Goal: Transaction & Acquisition: Purchase product/service

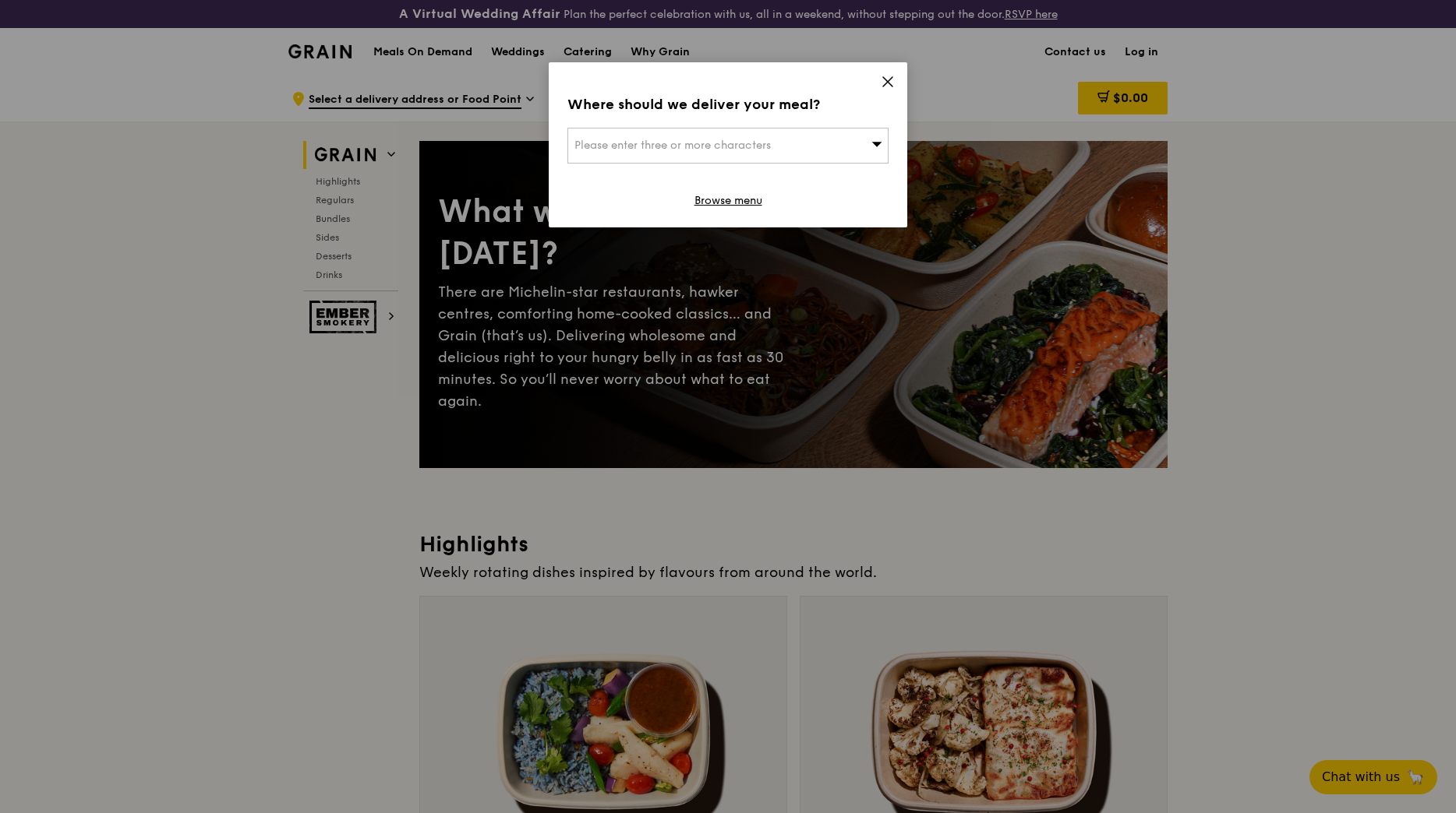
click at [757, 164] on div "Where should we deliver your meal? Please enter three or more characters Browse…" at bounding box center [728, 145] width 359 height 165
click at [751, 148] on span "Please enter three or more characters" at bounding box center [672, 145] width 196 height 13
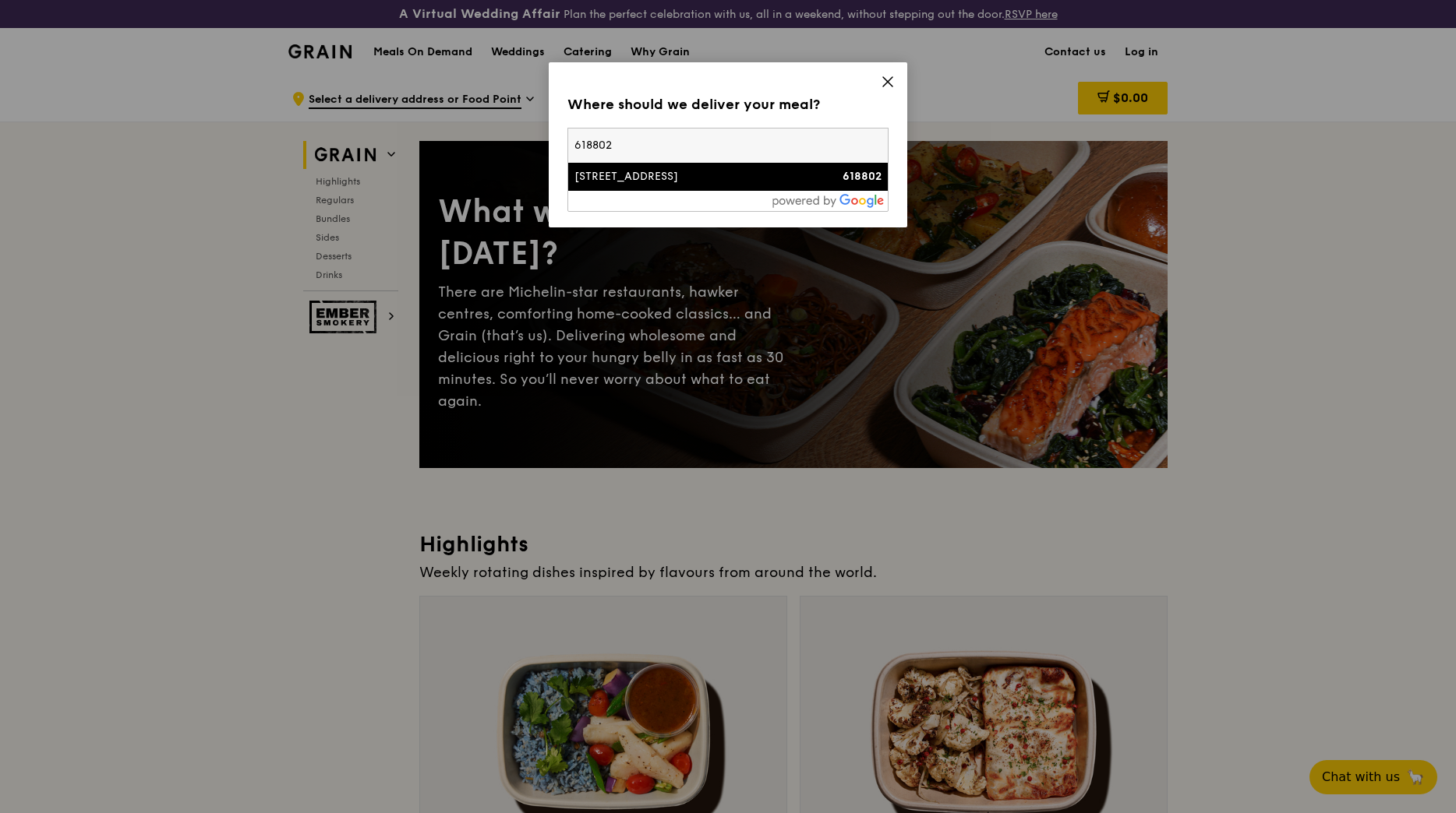
type input "618802"
click at [719, 182] on div "[STREET_ADDRESS]" at bounding box center [689, 177] width 231 height 15
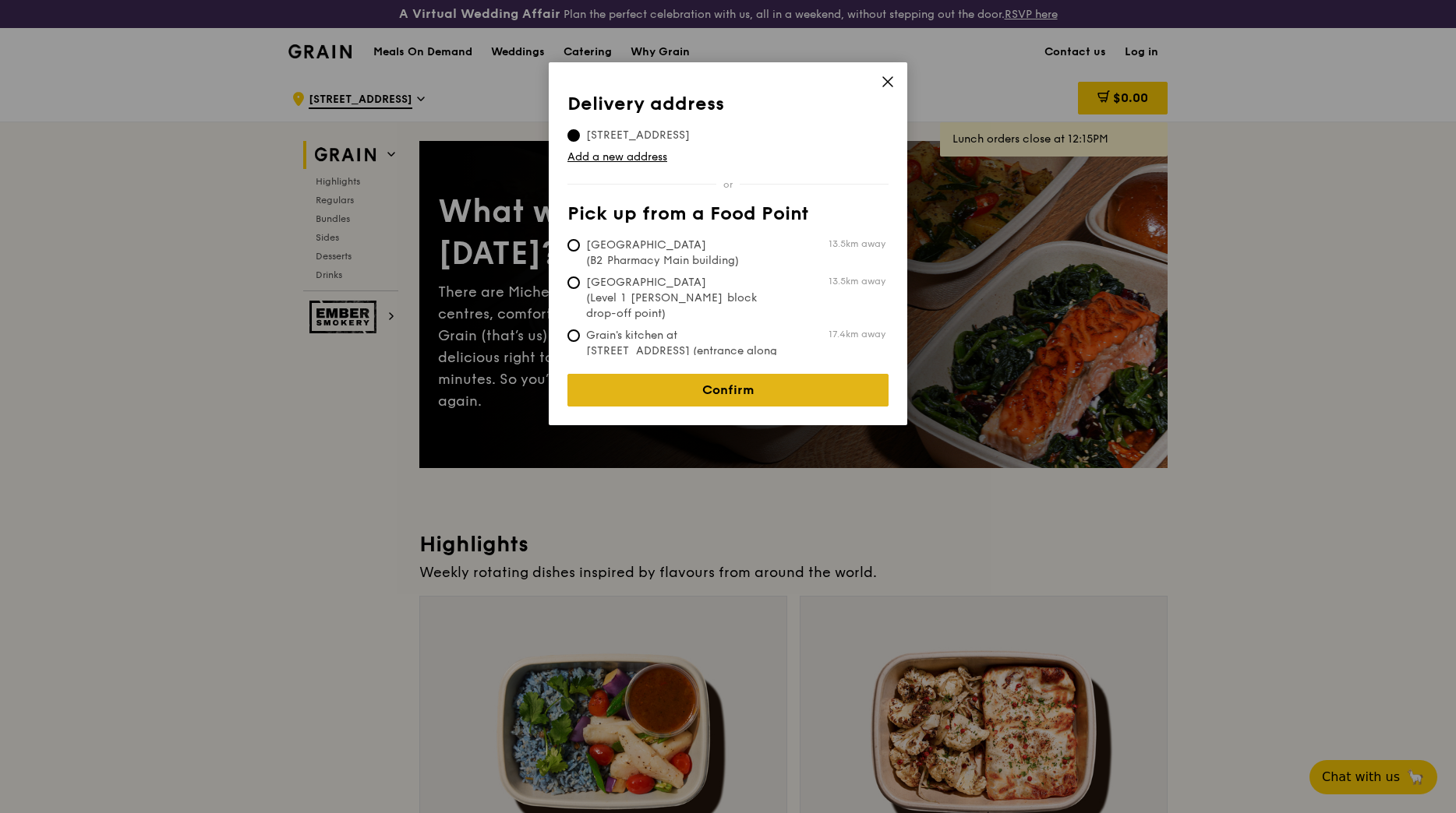
click at [736, 379] on link "Confirm" at bounding box center [728, 390] width 321 height 32
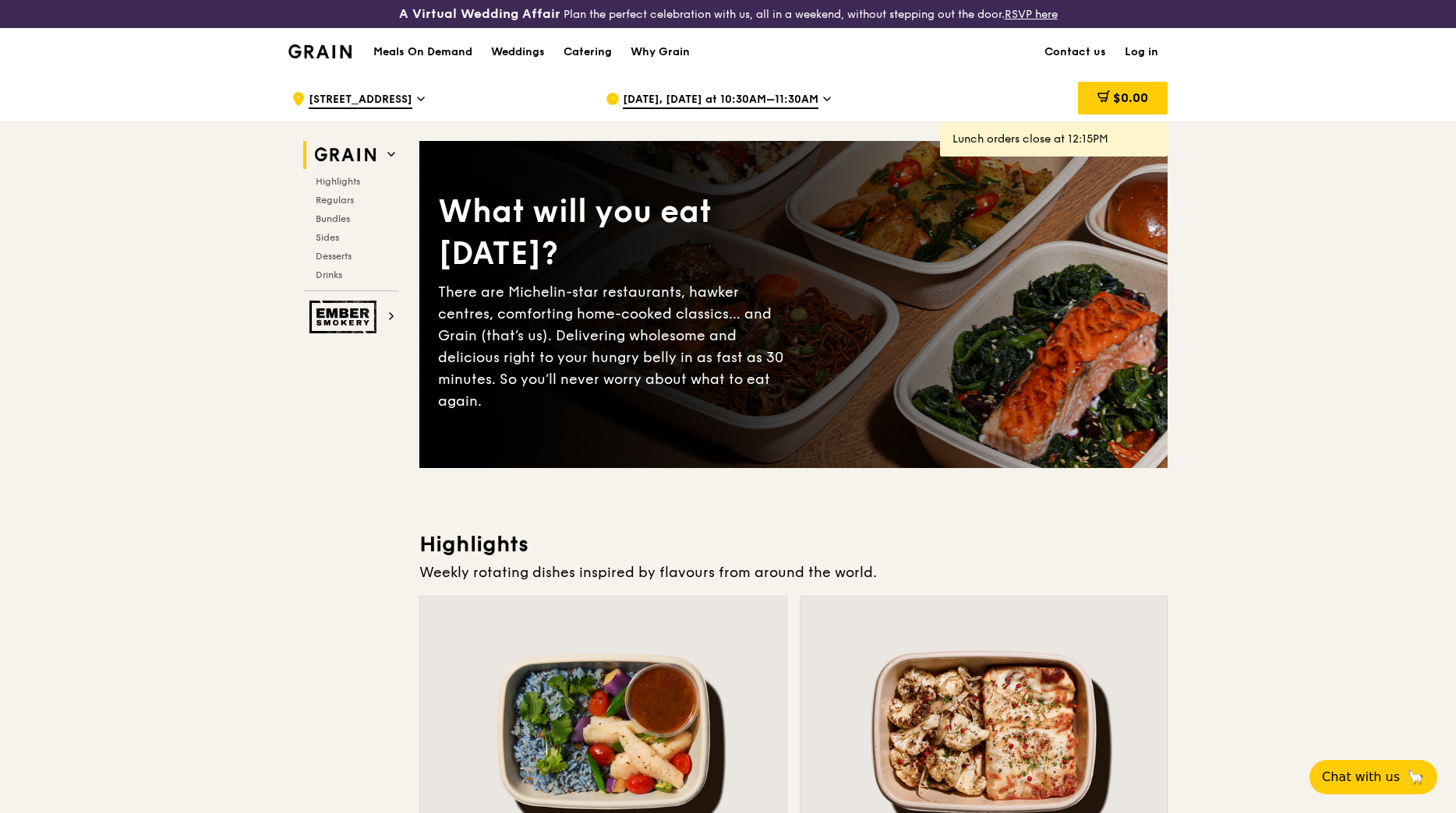
click at [698, 95] on span "[DATE], [DATE] at 10:30AM–11:30AM" at bounding box center [721, 101] width 196 height 17
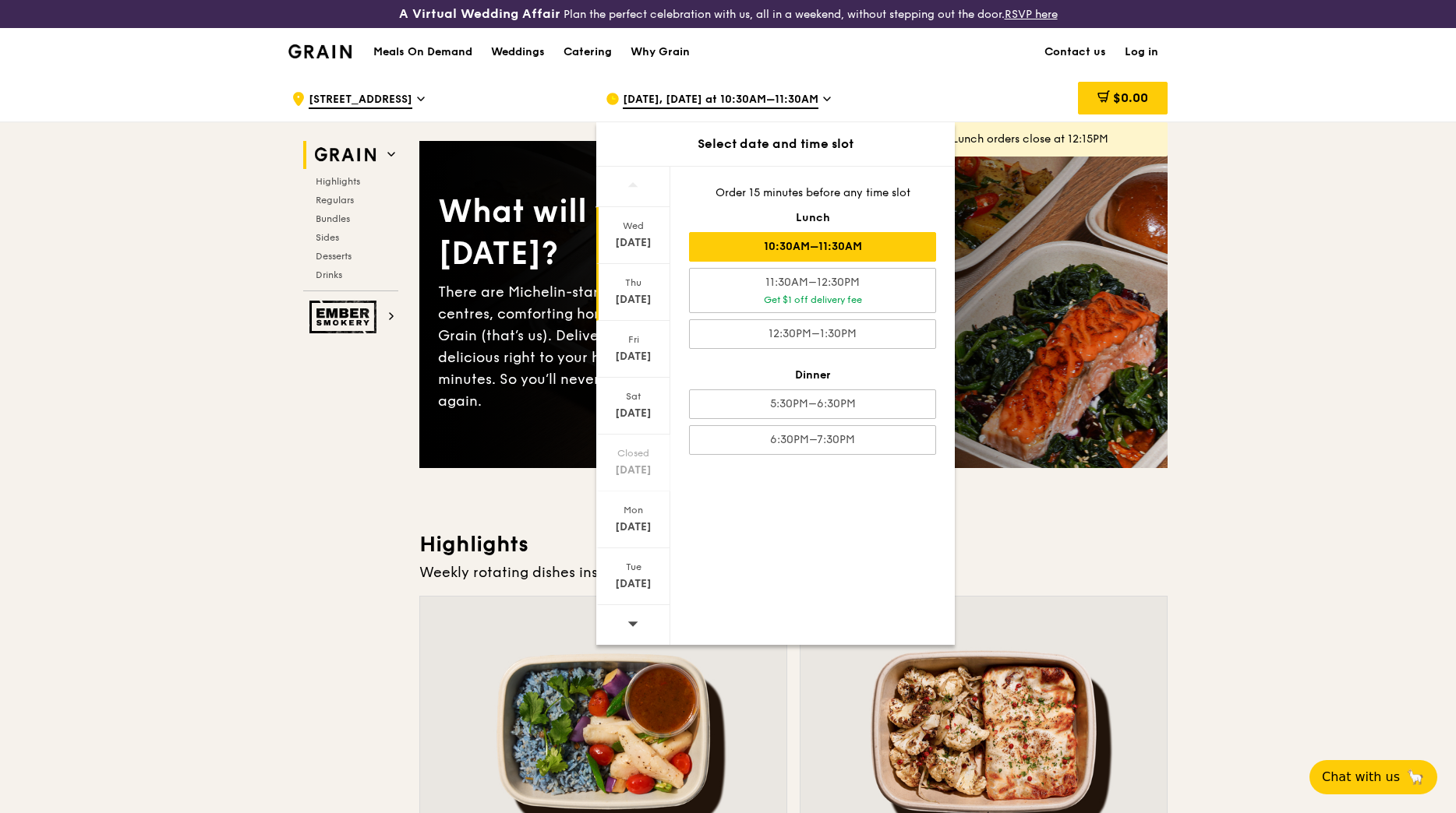
click at [646, 300] on div "[DATE]" at bounding box center [632, 300] width 69 height 15
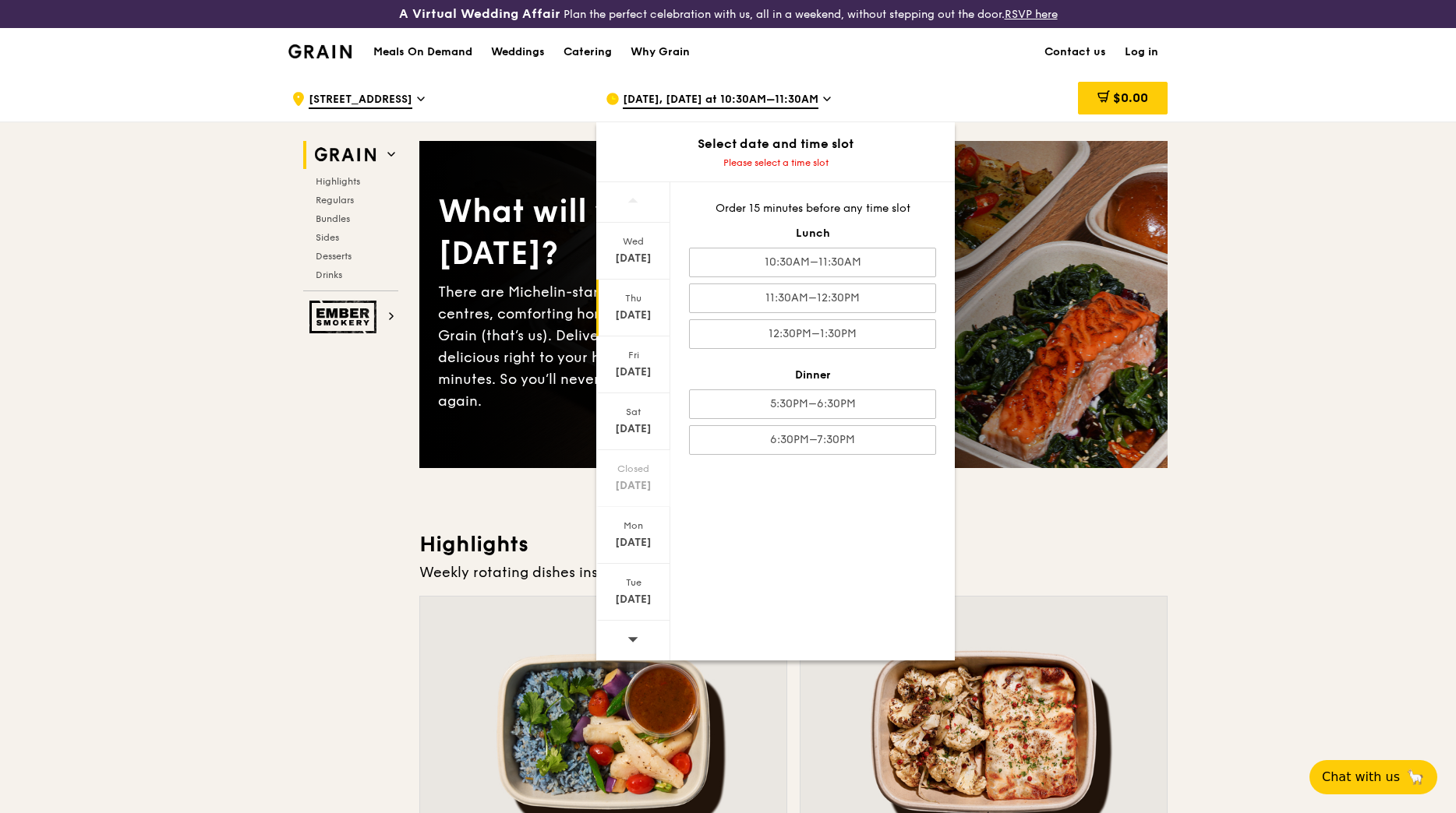
click at [624, 629] on div at bounding box center [633, 641] width 74 height 40
click at [625, 260] on div "[DATE]" at bounding box center [632, 259] width 69 height 15
click at [849, 265] on div "10:30AM–11:30AM" at bounding box center [812, 262] width 247 height 29
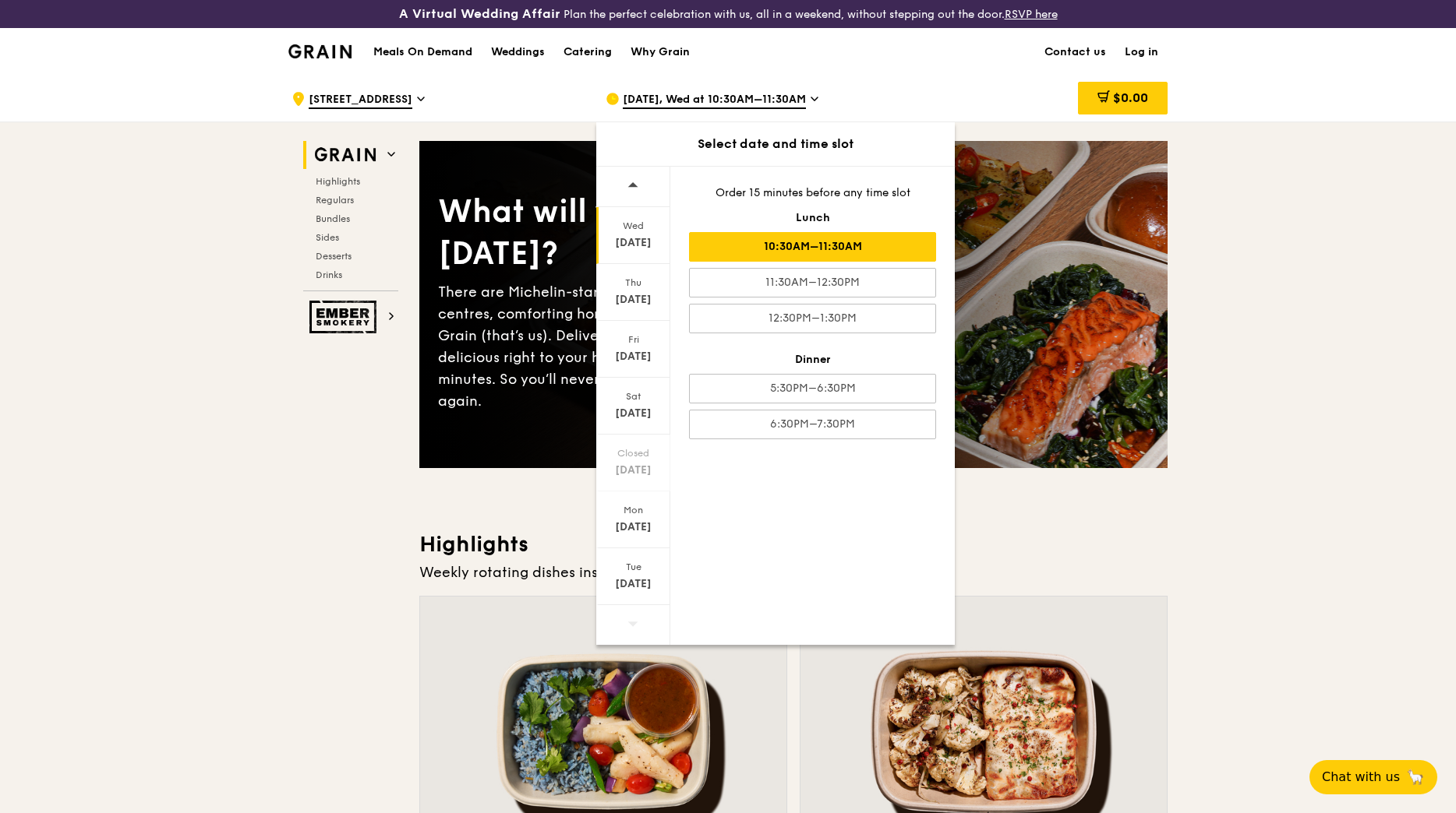
click at [875, 248] on div "10:30AM–11:30AM" at bounding box center [812, 246] width 247 height 29
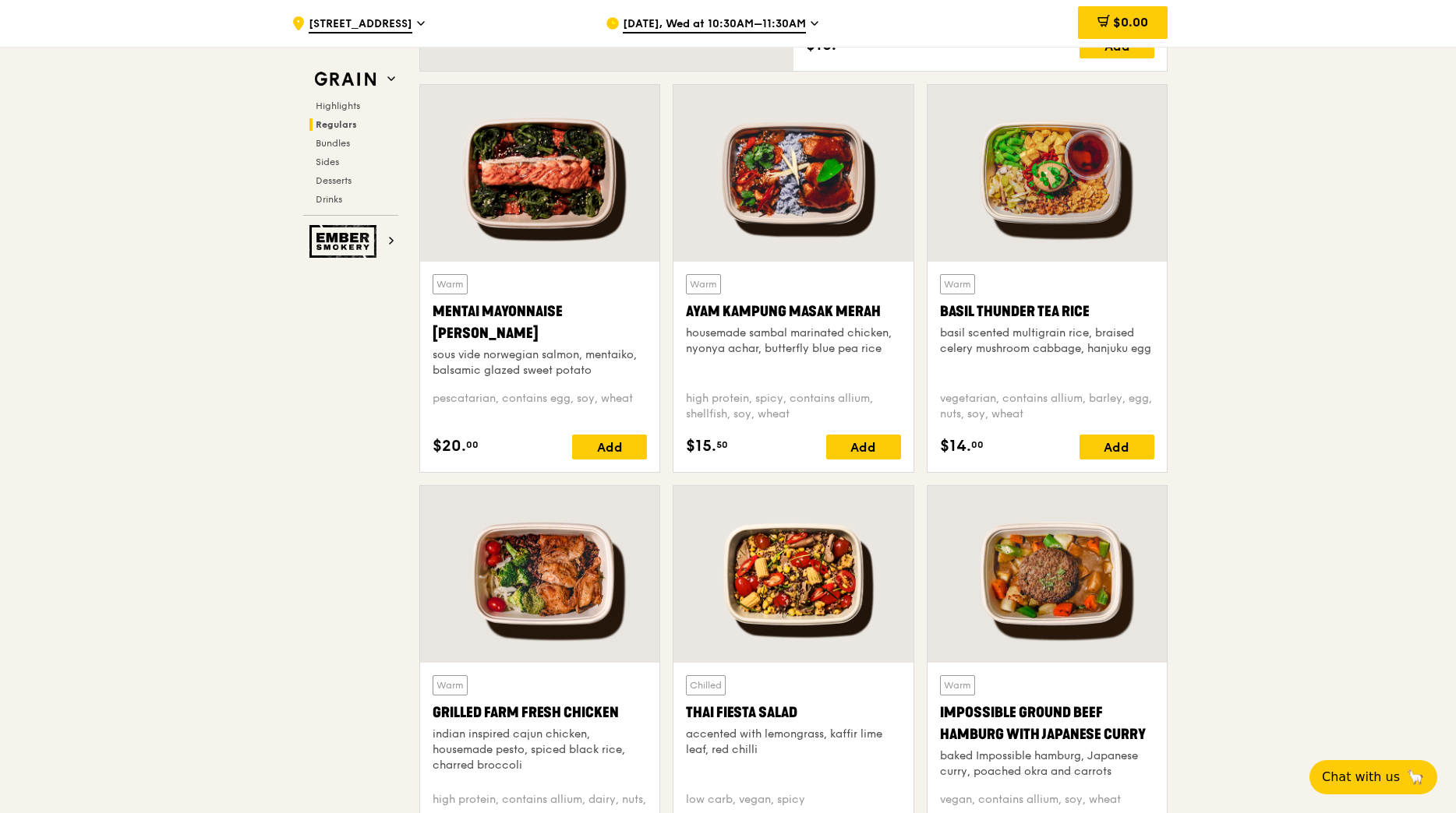
scroll to position [1403, 0]
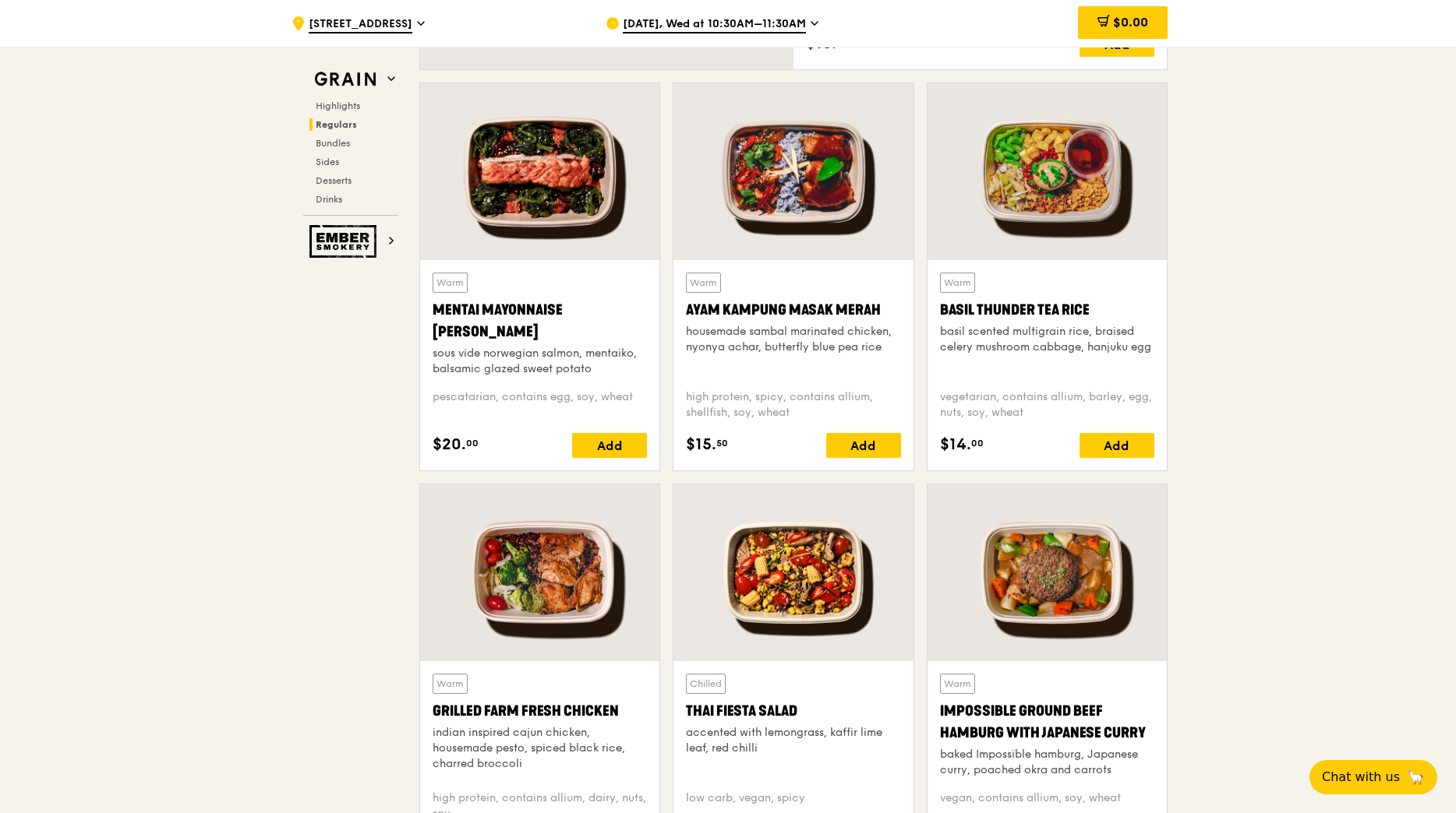
click at [577, 591] on div at bounding box center [540, 573] width 240 height 177
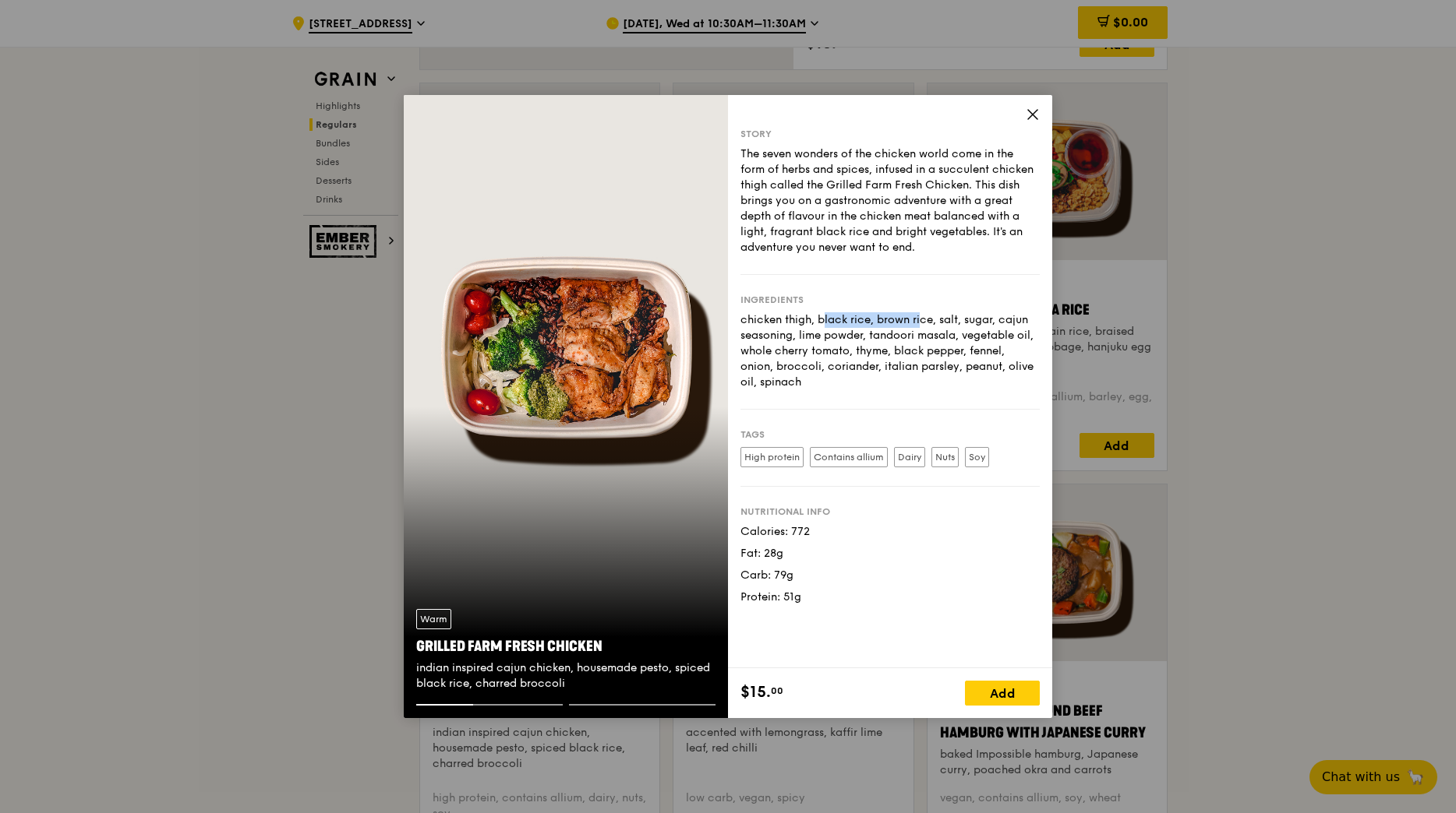
drag, startPoint x: 745, startPoint y: 317, endPoint x: 852, endPoint y: 313, distance: 107.1
click at [847, 308] on div "Ingredients chicken thigh, black rice, brown rice, salt, sugar, cajun seasoning…" at bounding box center [889, 342] width 300 height 135
click at [1038, 119] on icon at bounding box center [1032, 114] width 14 height 14
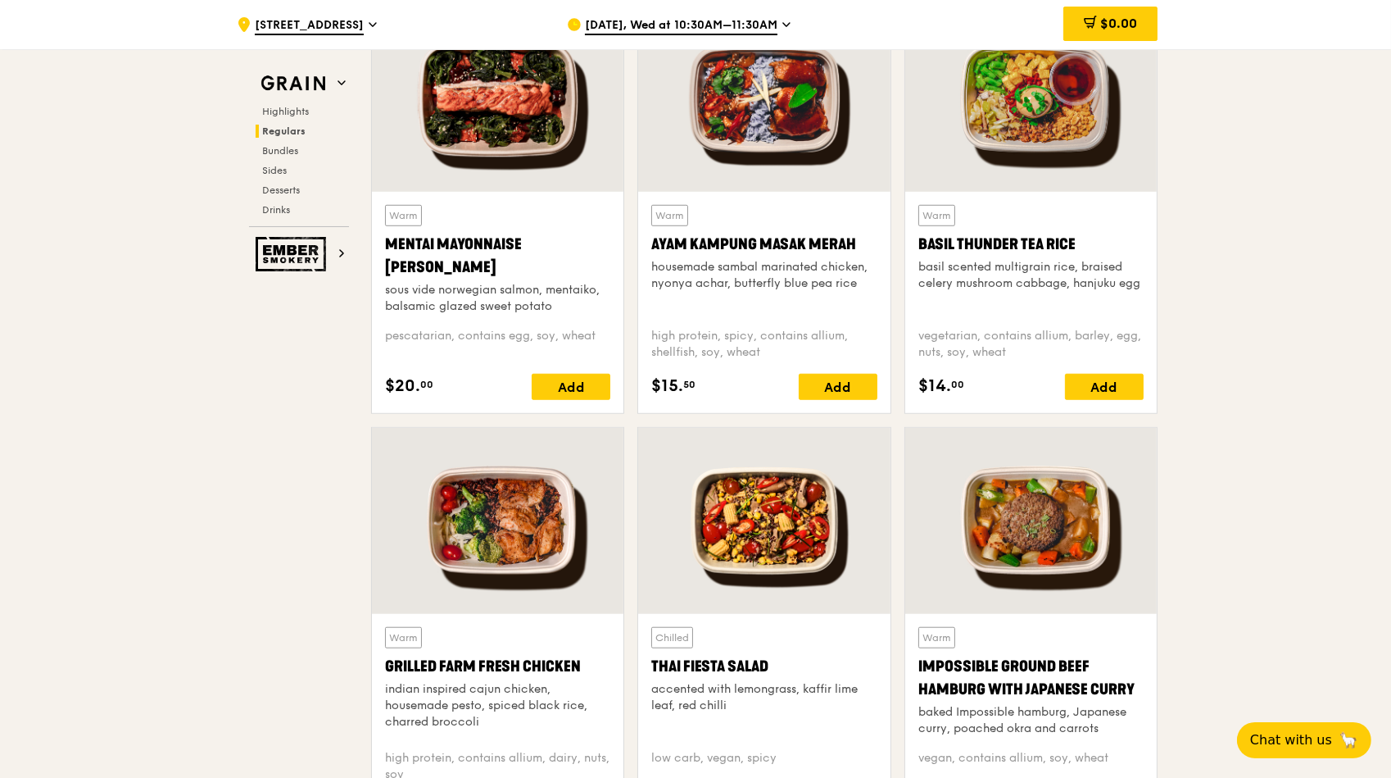
scroll to position [1497, 0]
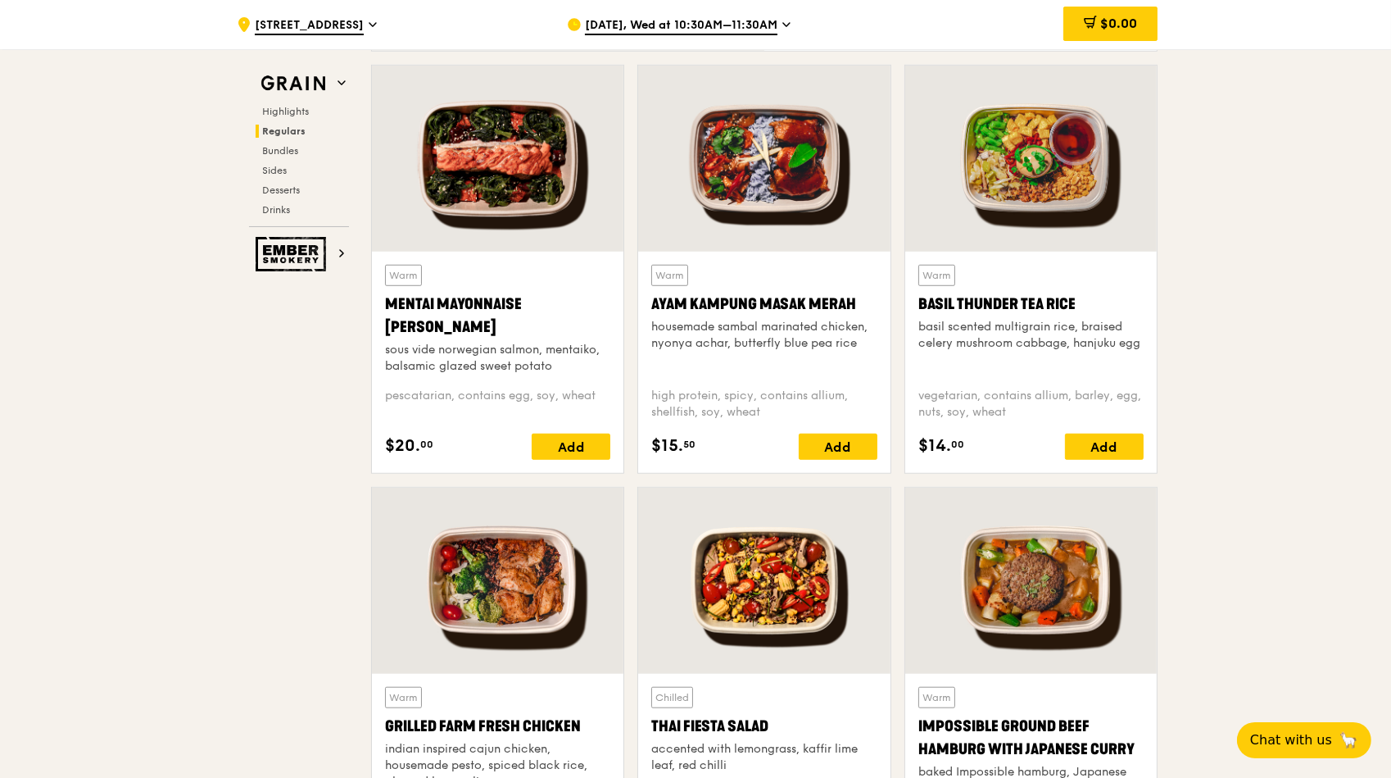
click at [499, 243] on div at bounding box center [498, 159] width 252 height 186
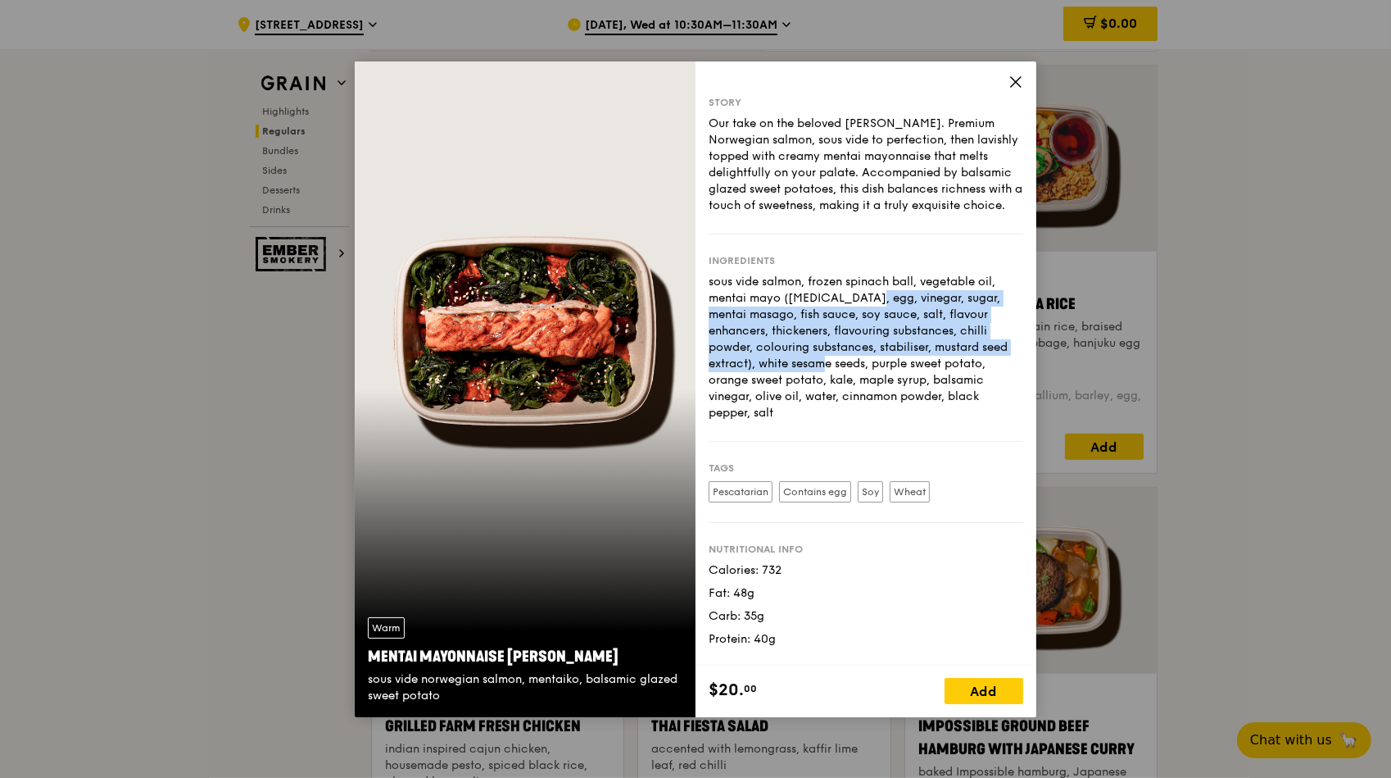
drag, startPoint x: 783, startPoint y: 295, endPoint x: 1017, endPoint y: 348, distance: 239.5
click at [1017, 348] on div "sous vide salmon, frozen spinach ball, vegetable oil, mentai mayo ([MEDICAL_DAT…" at bounding box center [866, 347] width 315 height 147
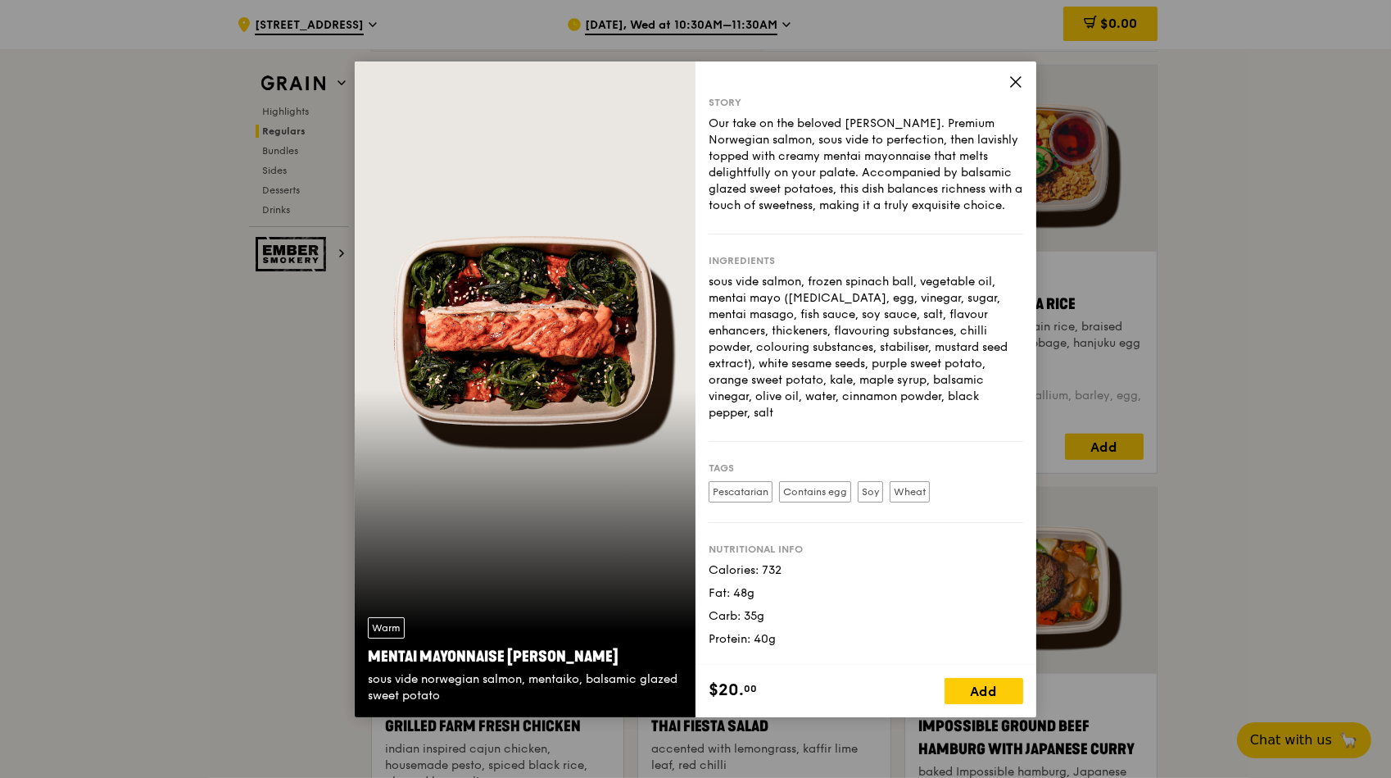
click at [1016, 86] on icon at bounding box center [1016, 82] width 15 height 15
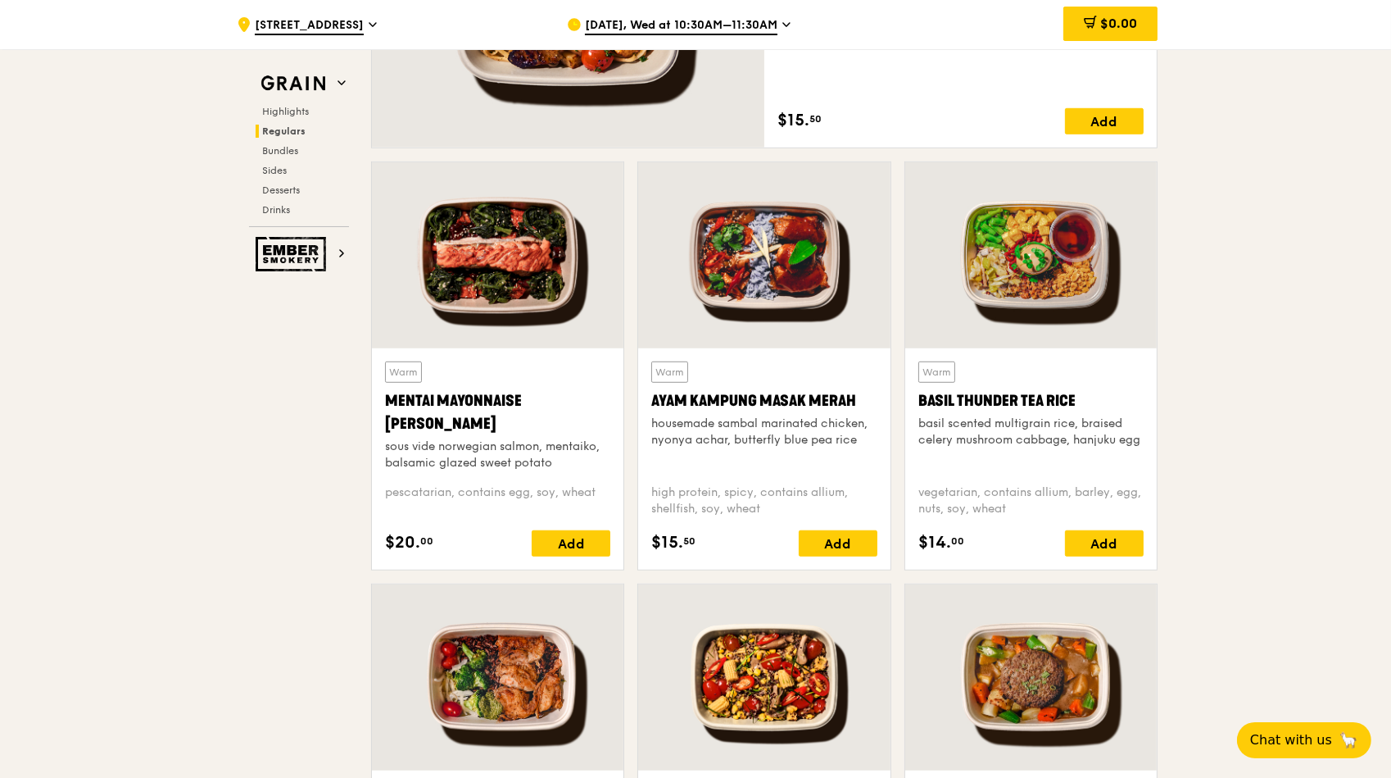
scroll to position [1124, 0]
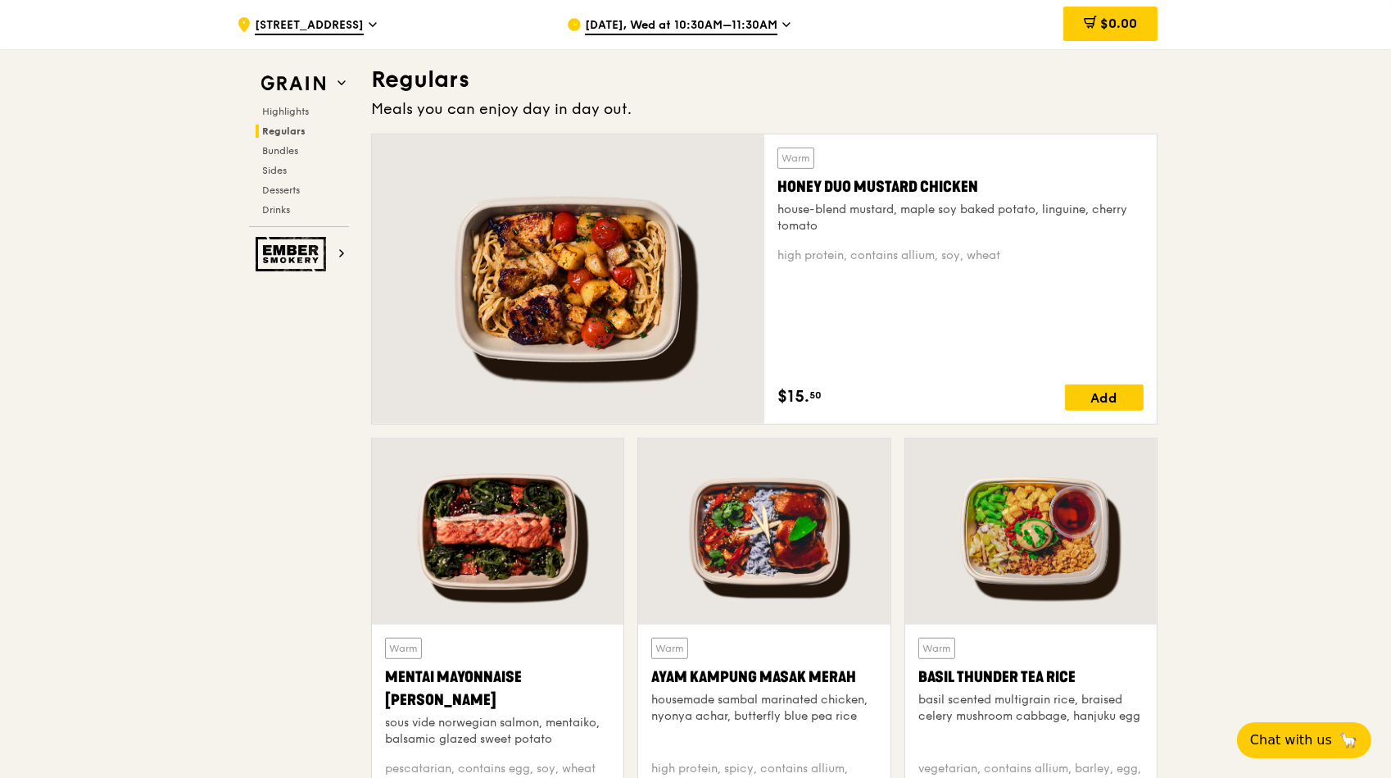
click at [602, 238] on div at bounding box center [568, 278] width 392 height 289
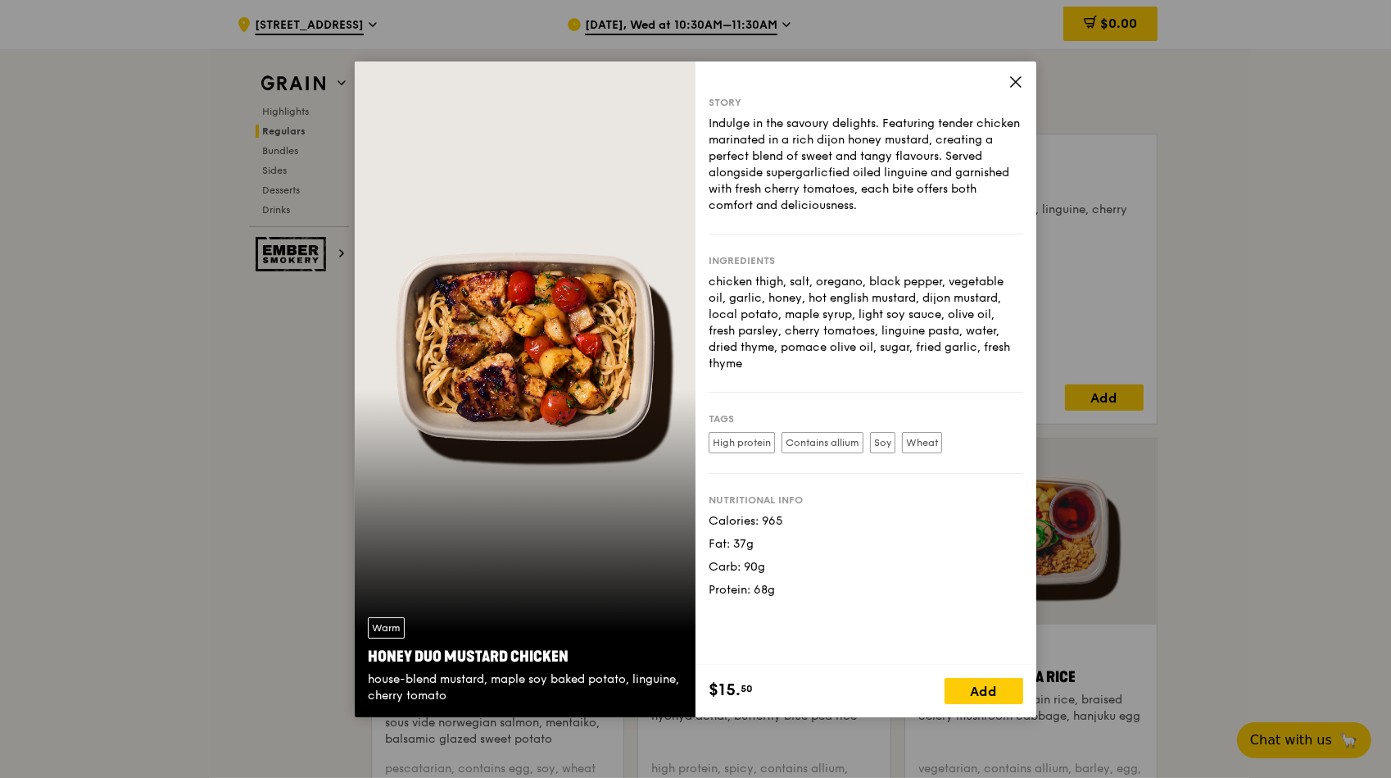
drag, startPoint x: 784, startPoint y: 506, endPoint x: 687, endPoint y: 506, distance: 96.7
click at [687, 506] on div "Warm Honey Duo Mustard Chicken house-blend mustard, maple soy baked potato, lin…" at bounding box center [696, 389] width 682 height 656
click at [743, 513] on div "Calories: 965" at bounding box center [866, 521] width 315 height 16
click at [1012, 75] on icon at bounding box center [1016, 82] width 15 height 15
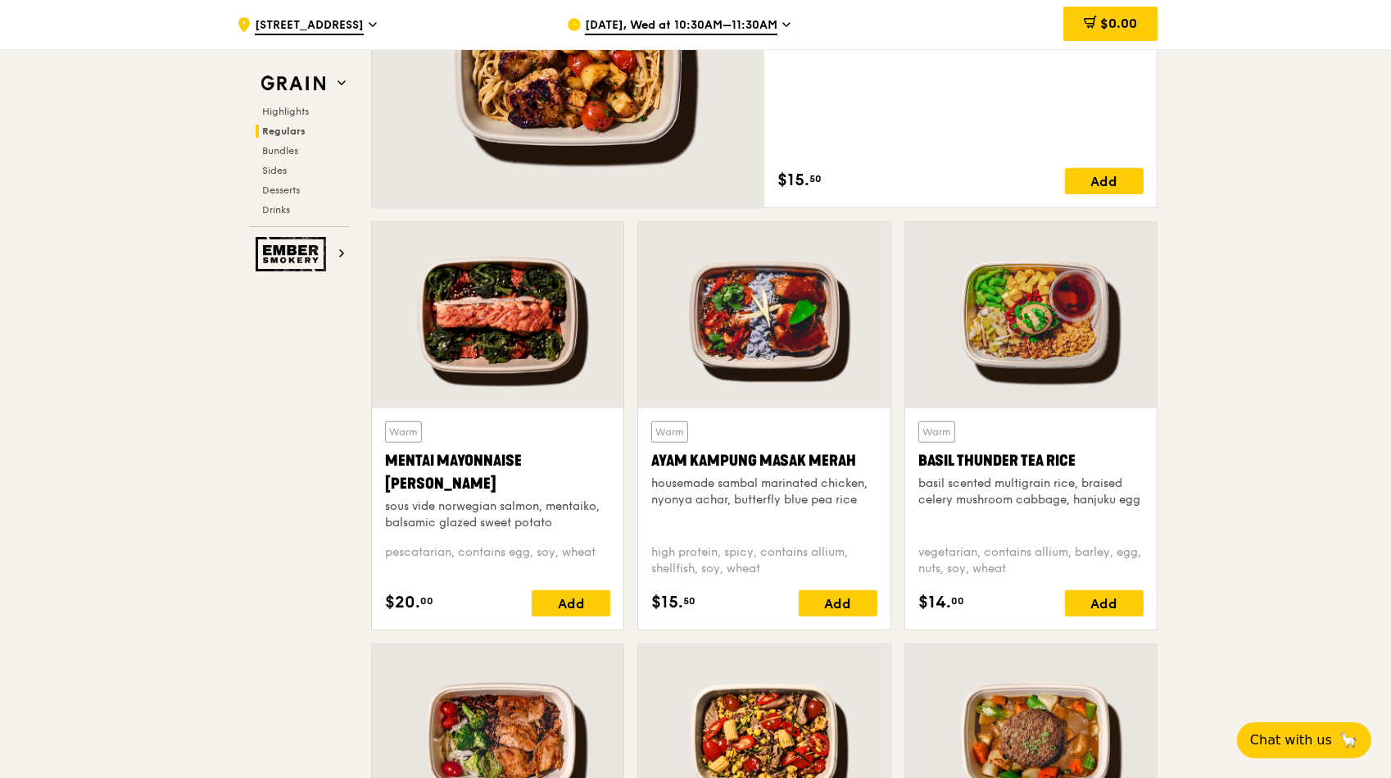
scroll to position [1348, 0]
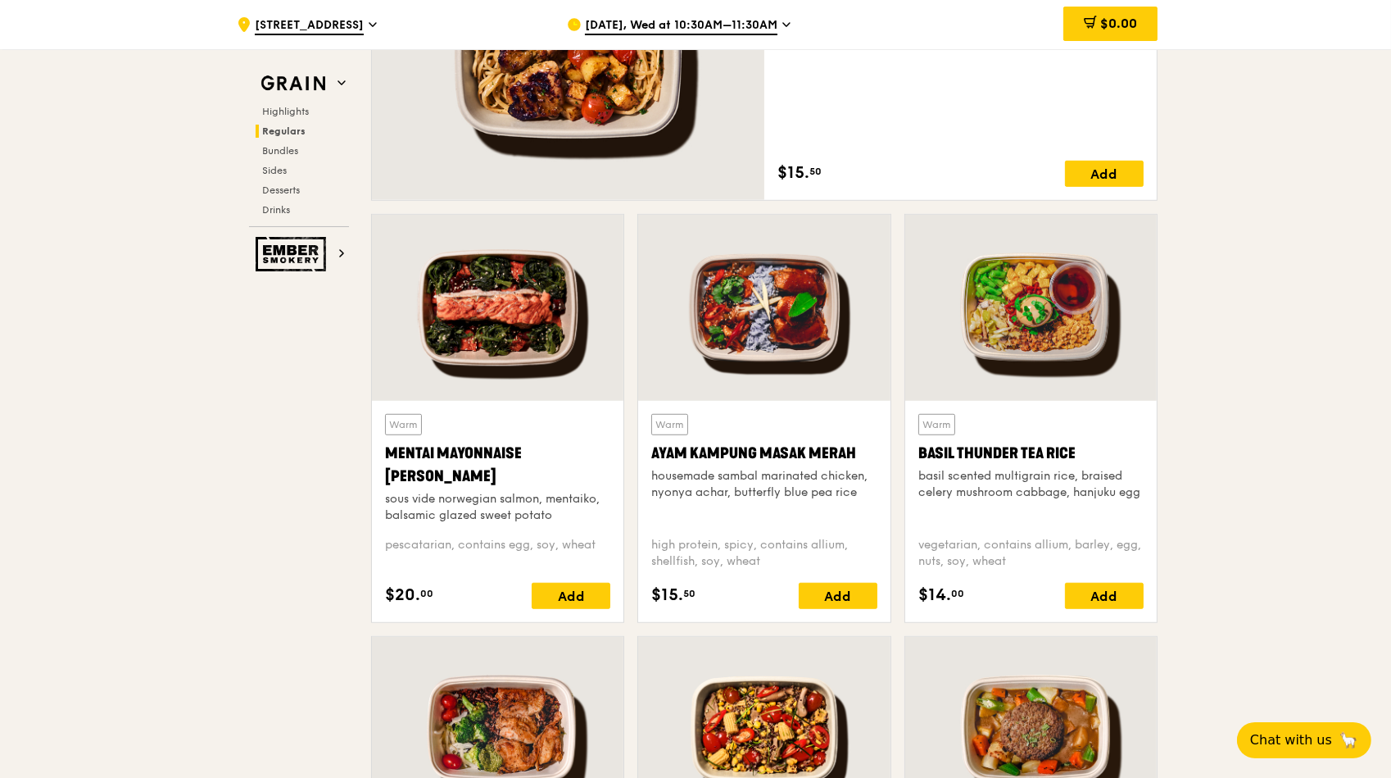
click at [576, 325] on div at bounding box center [498, 308] width 252 height 186
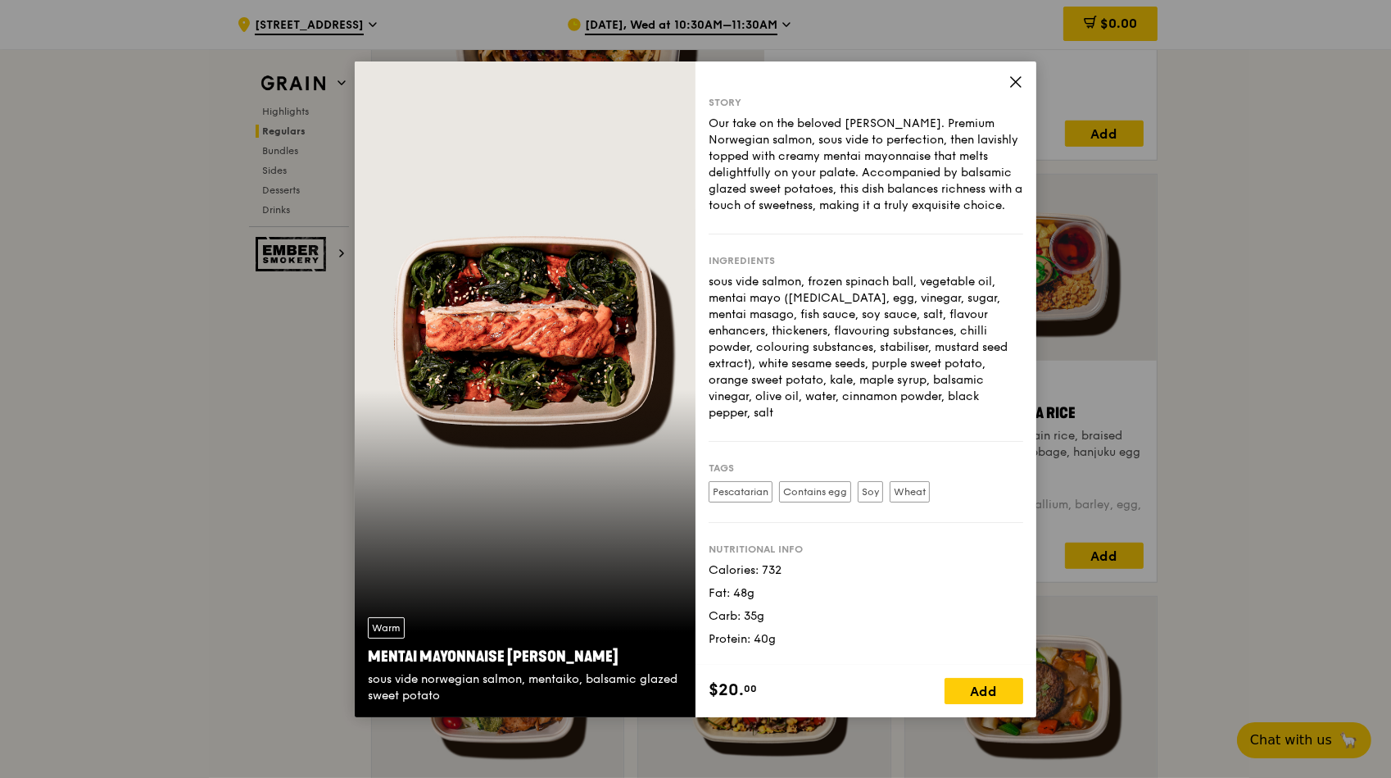
scroll to position [1422, 0]
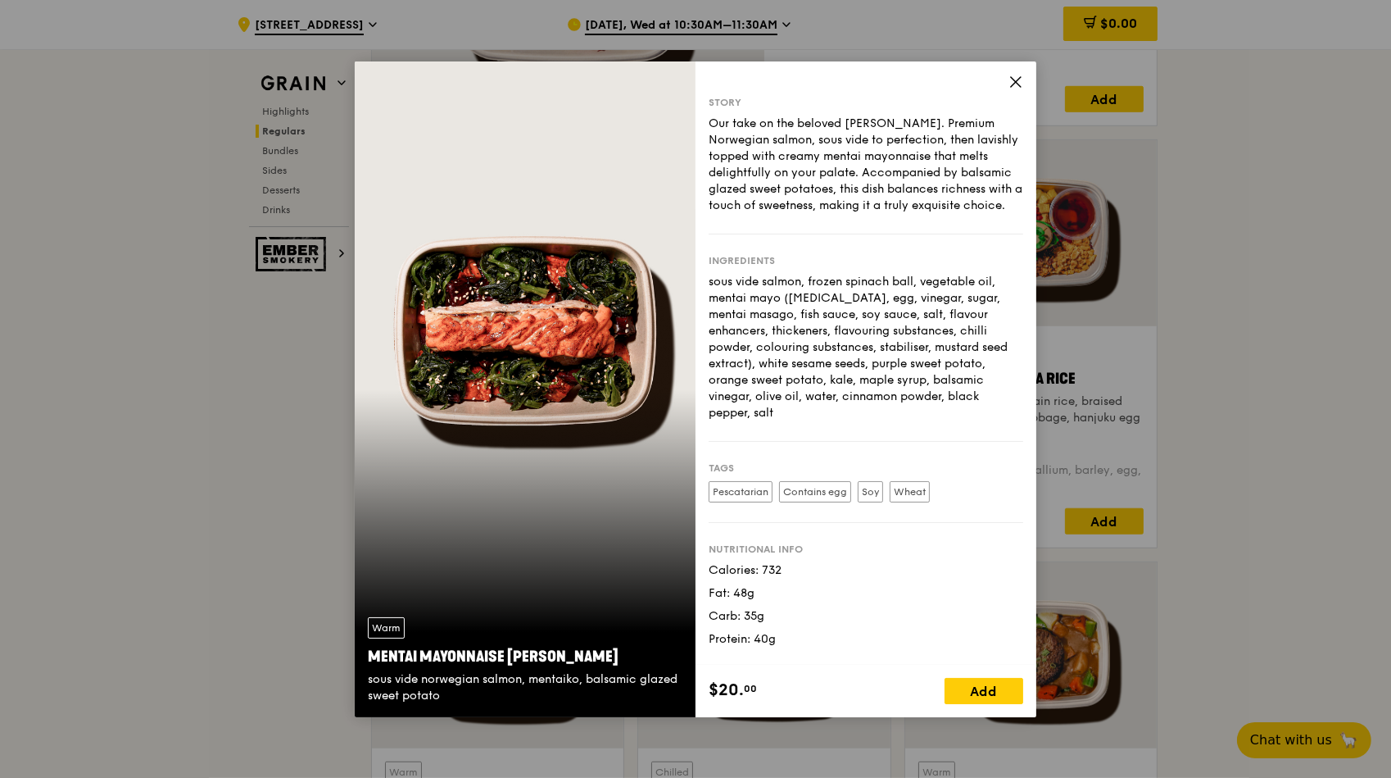
click at [1022, 82] on icon at bounding box center [1016, 82] width 15 height 15
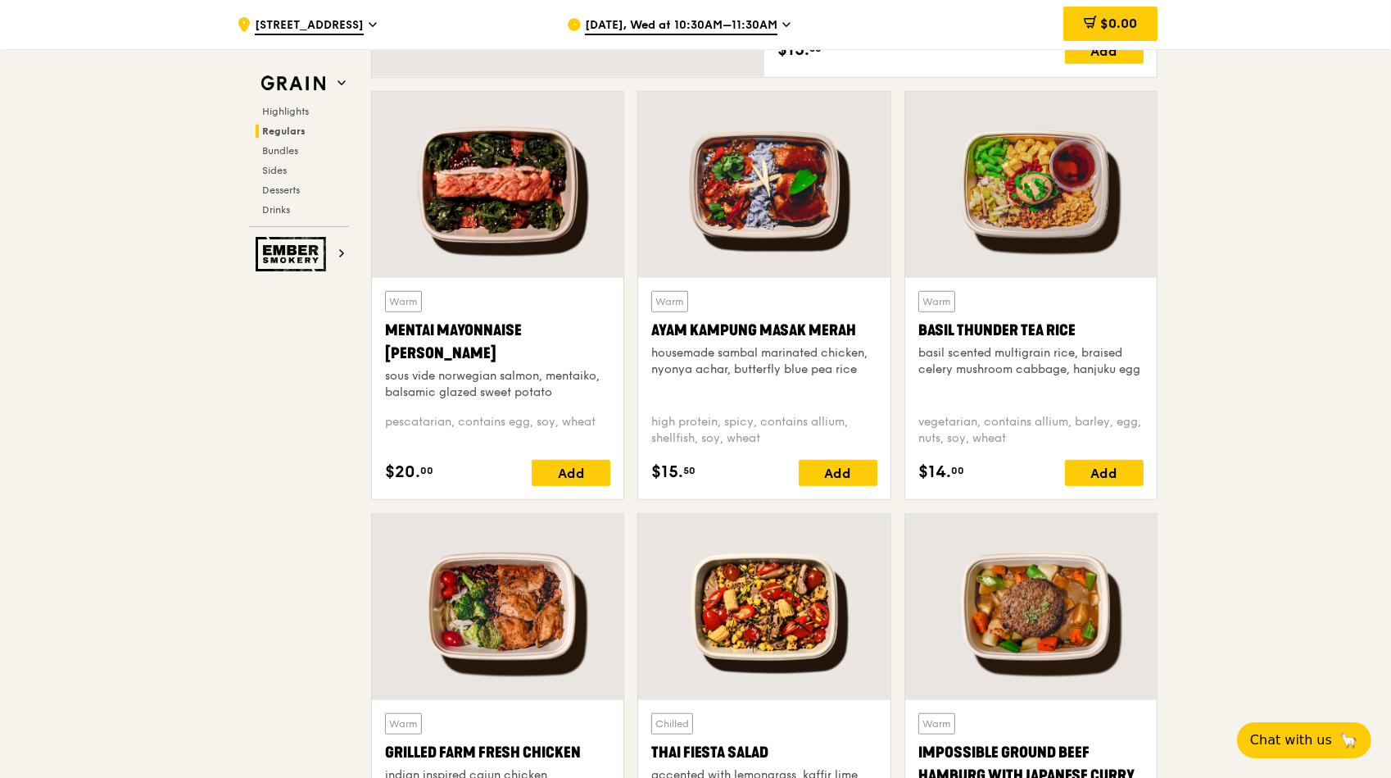
scroll to position [1497, 0]
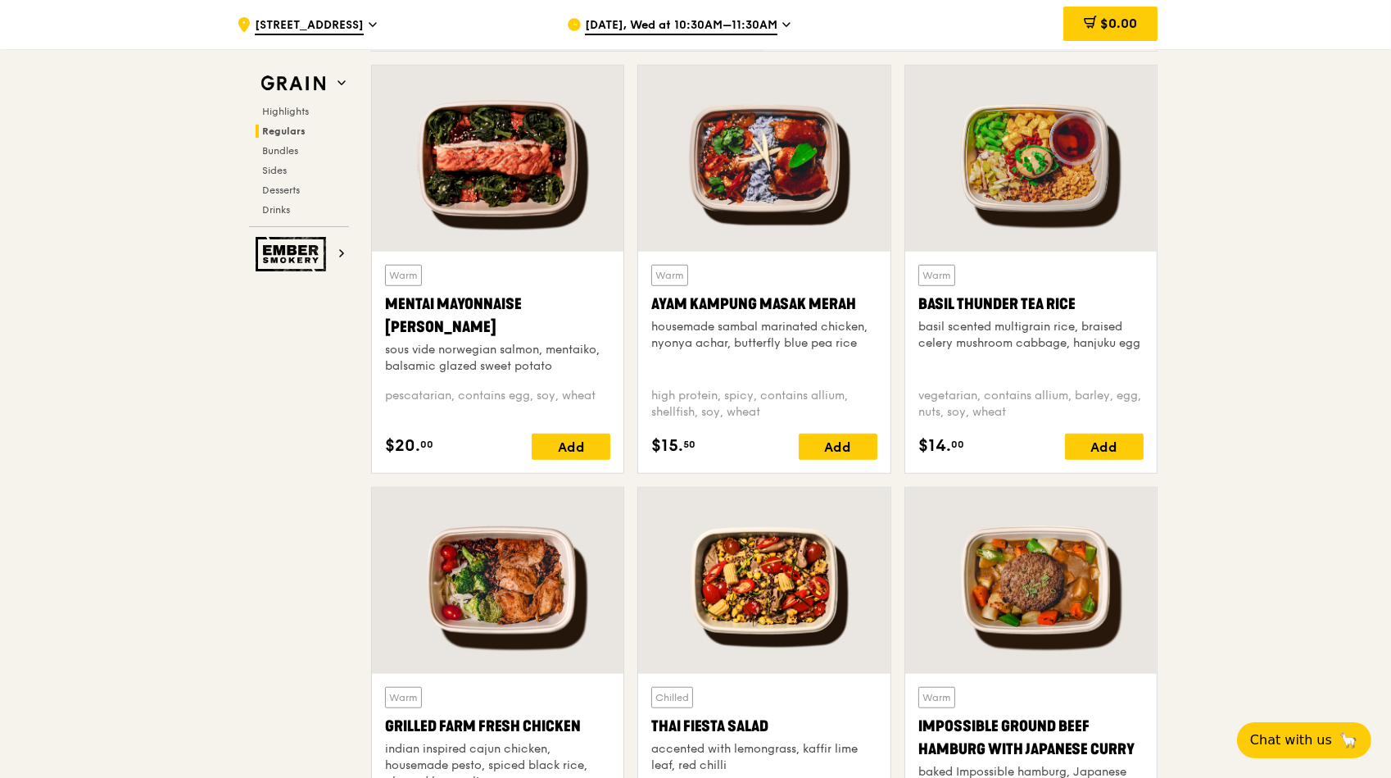
click at [507, 582] on div at bounding box center [498, 581] width 252 height 186
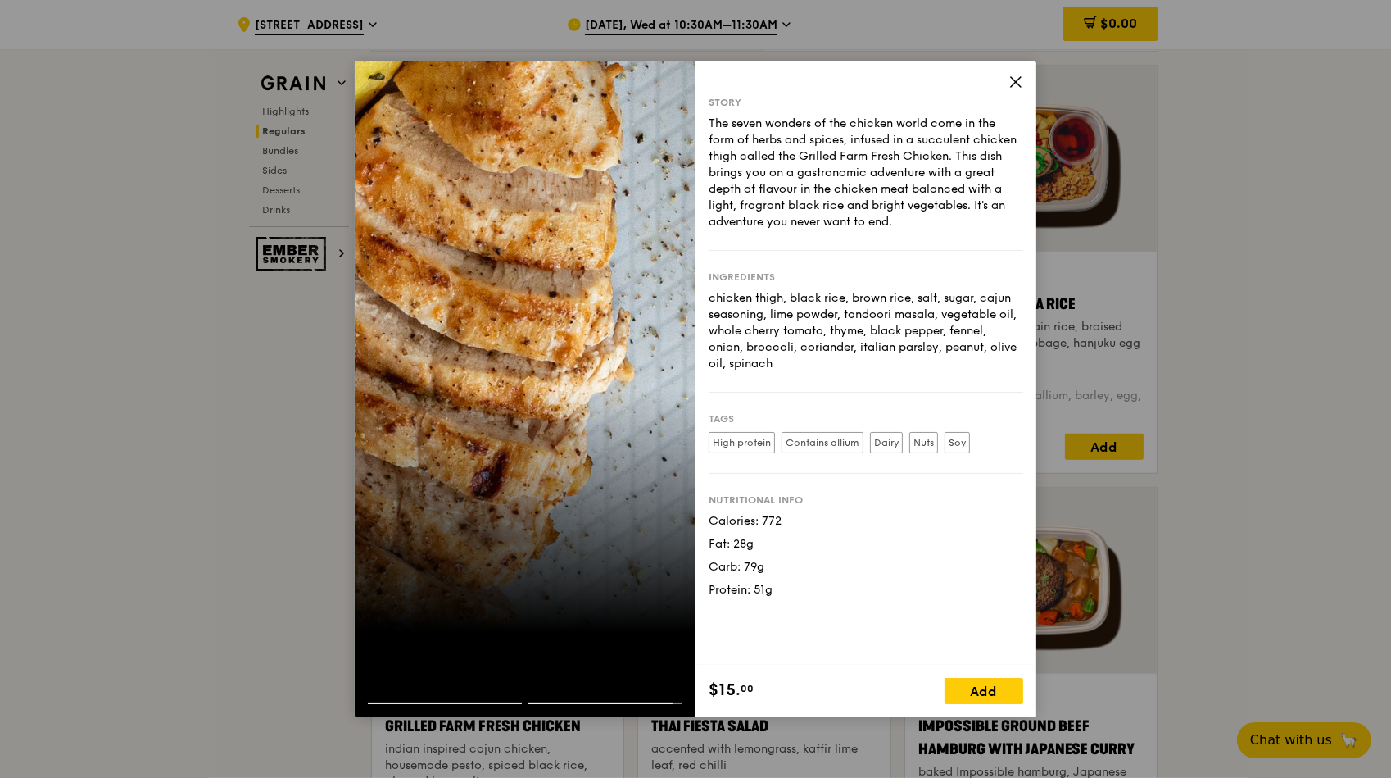
click at [1023, 82] on icon at bounding box center [1016, 82] width 15 height 15
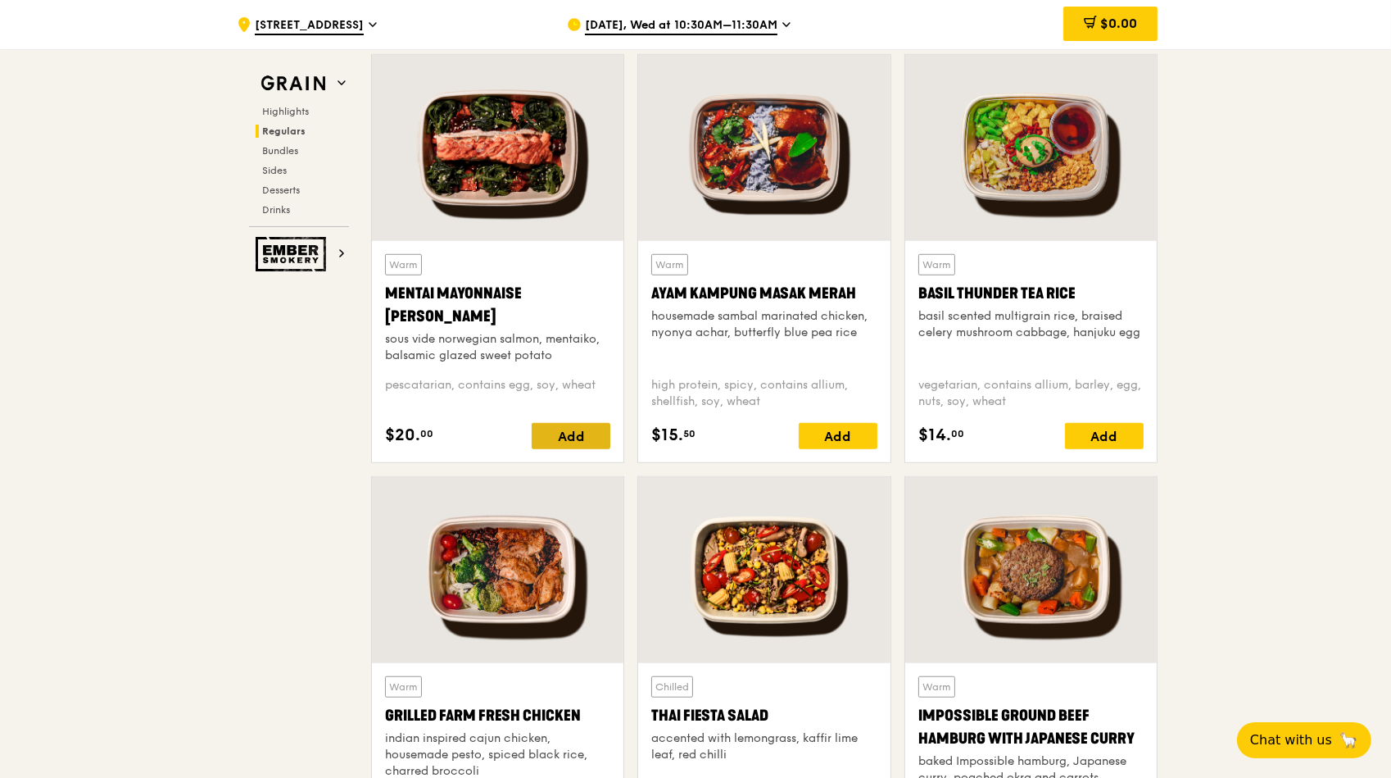
scroll to position [1646, 0]
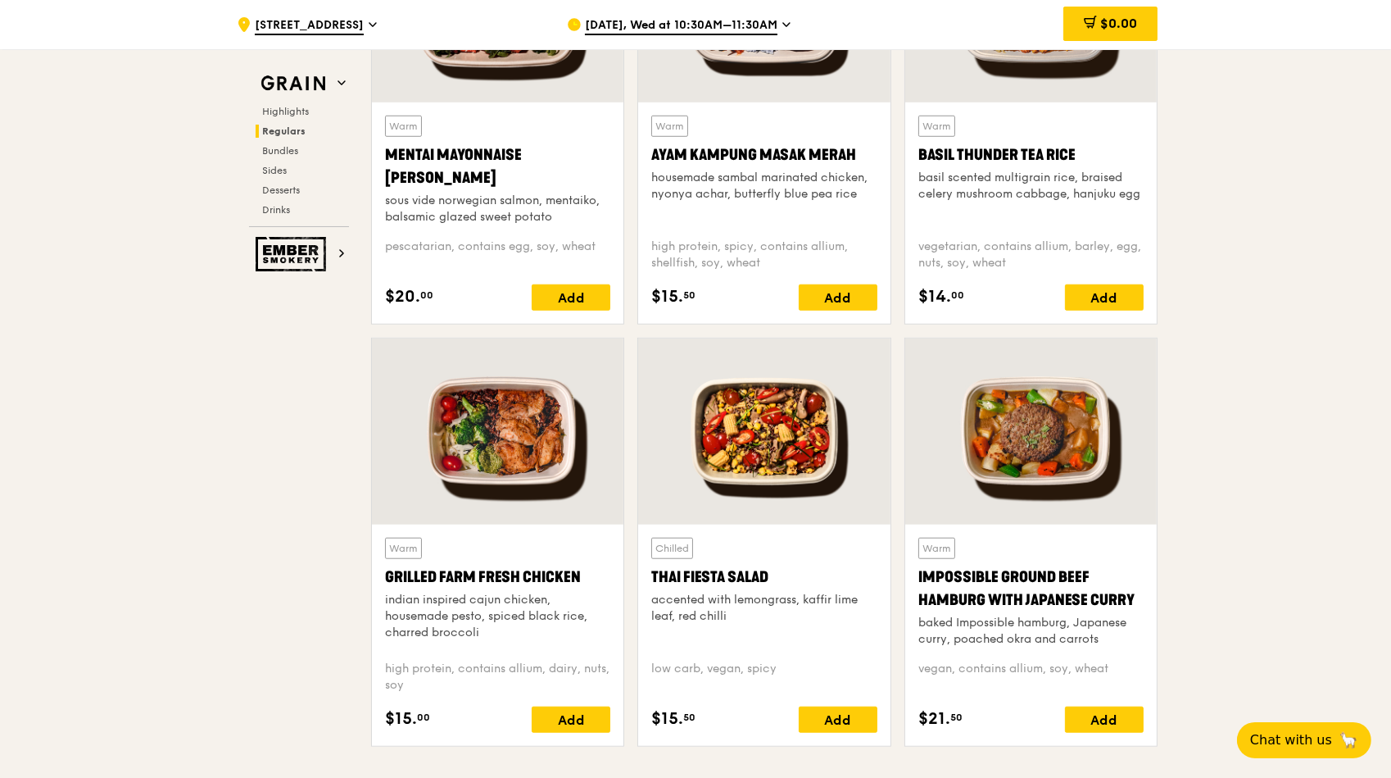
click at [538, 479] on div at bounding box center [498, 431] width 252 height 186
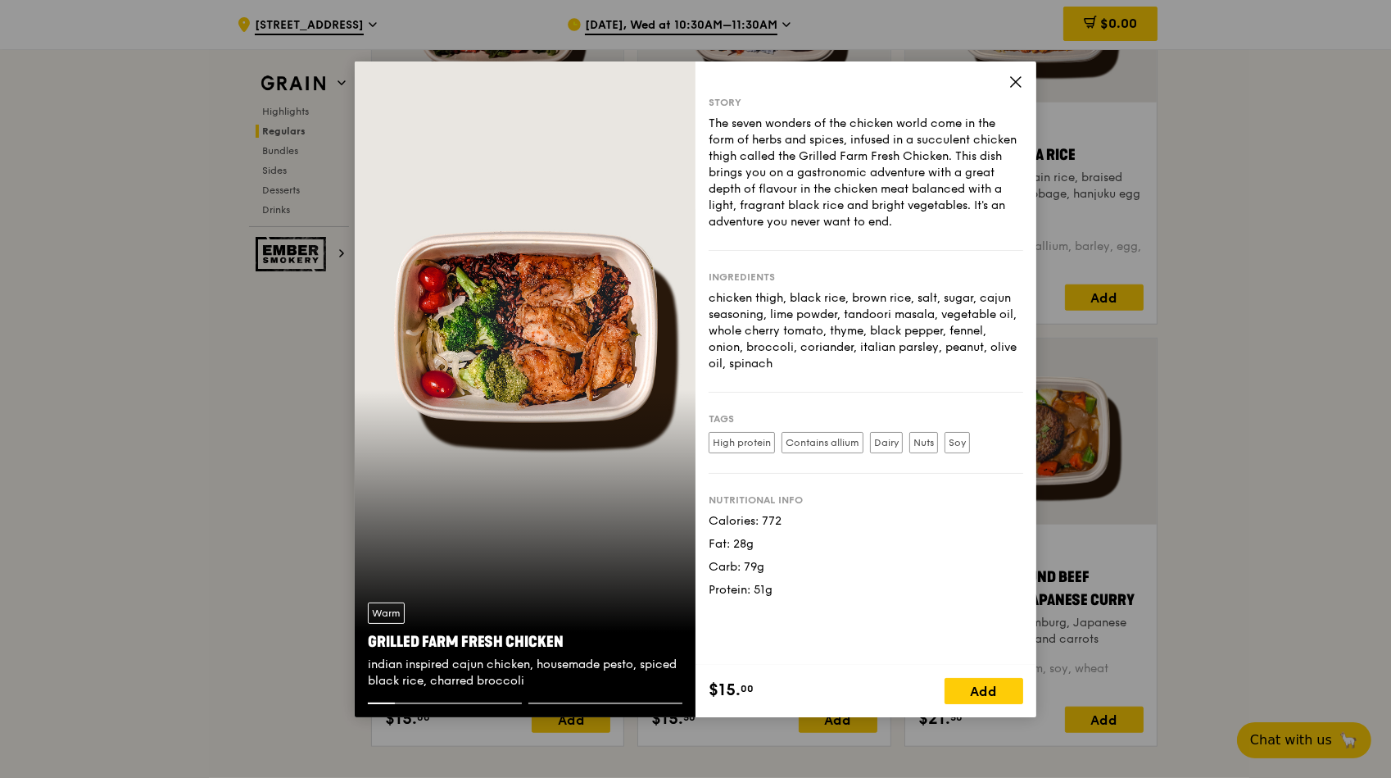
click at [1023, 75] on icon at bounding box center [1016, 82] width 15 height 15
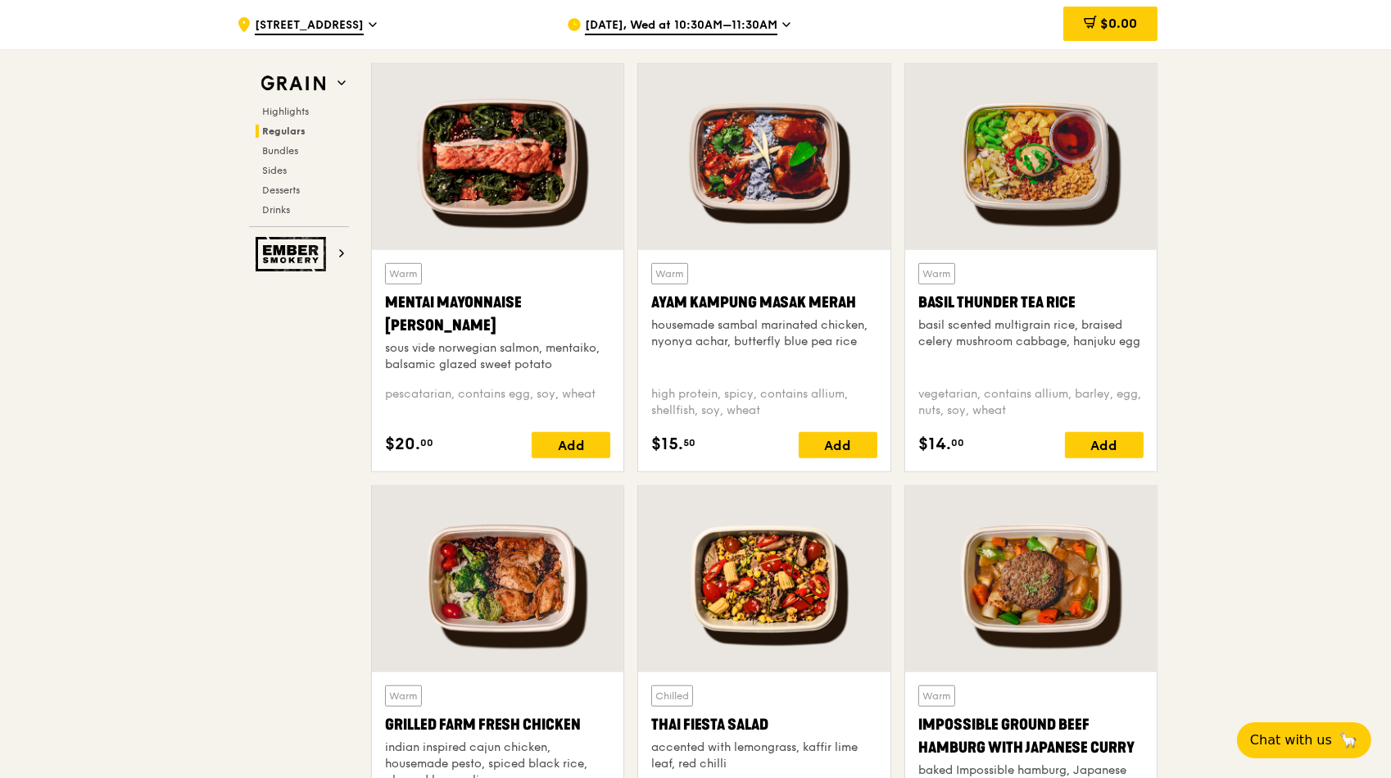
scroll to position [1497, 0]
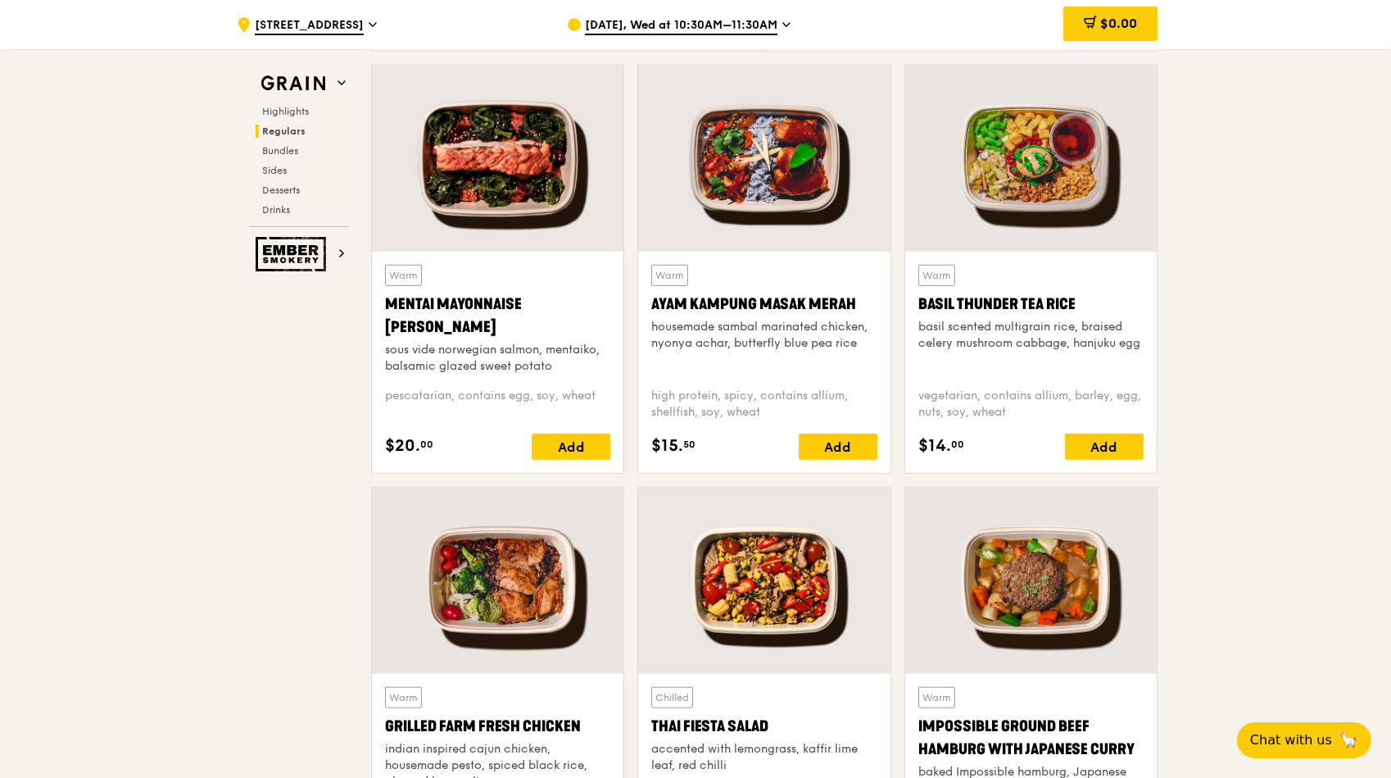
click at [497, 176] on div at bounding box center [498, 159] width 252 height 186
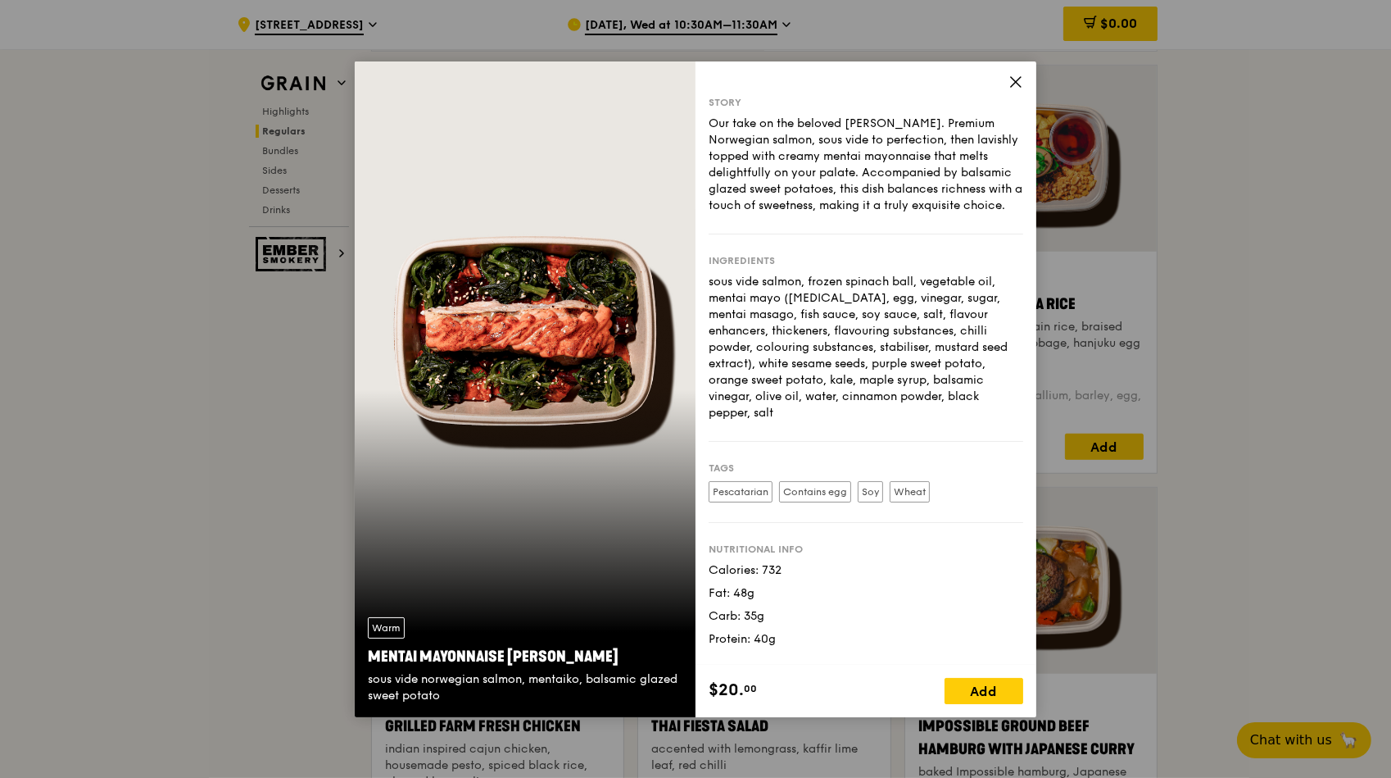
click at [1014, 82] on icon at bounding box center [1016, 82] width 15 height 15
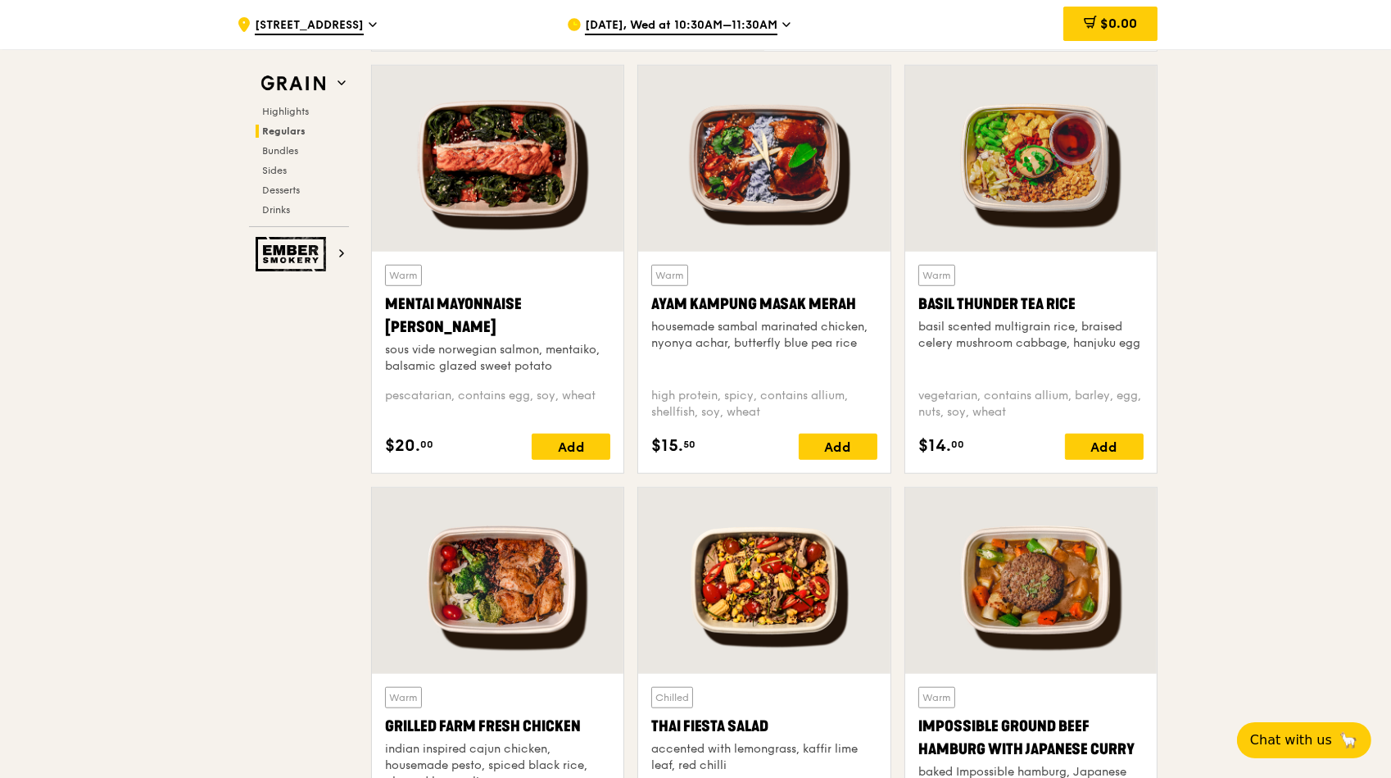
click at [1016, 168] on div at bounding box center [1031, 159] width 252 height 186
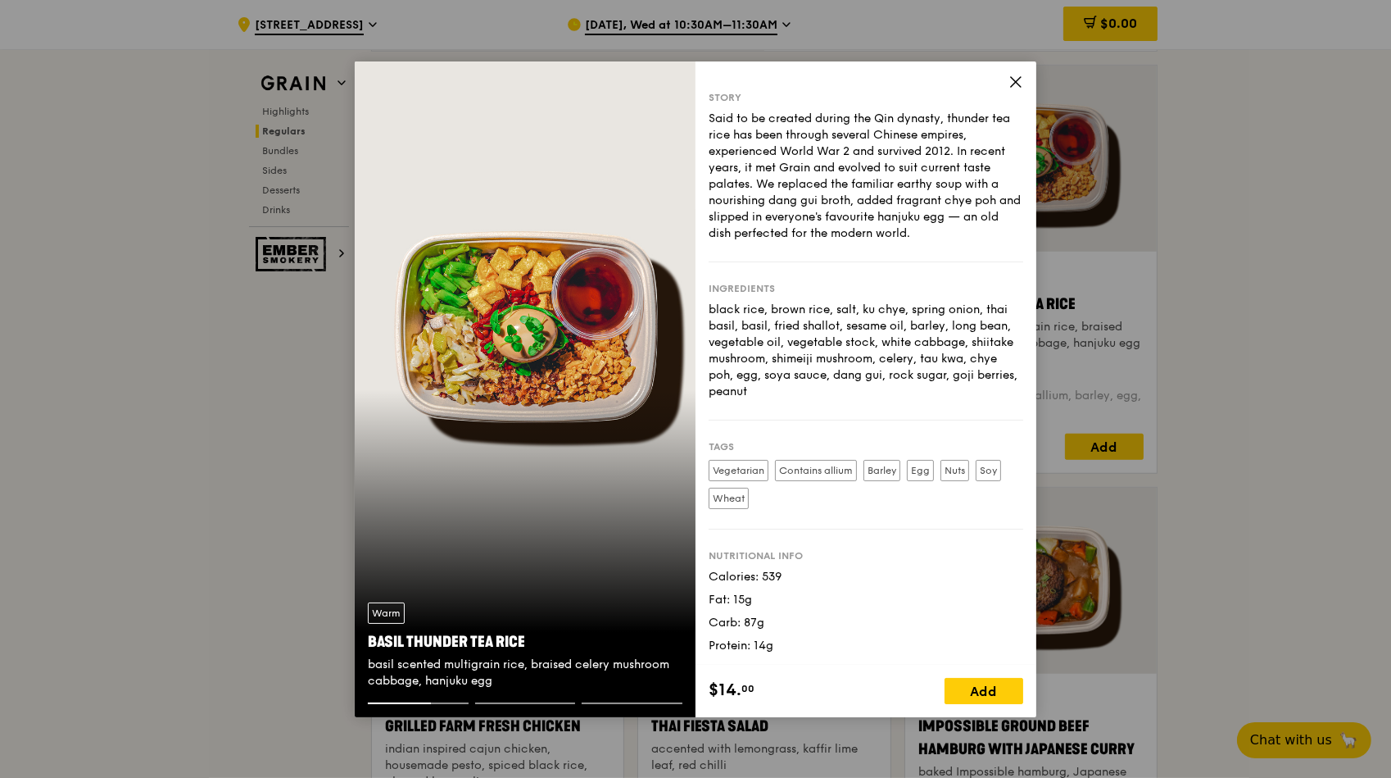
scroll to position [7, 0]
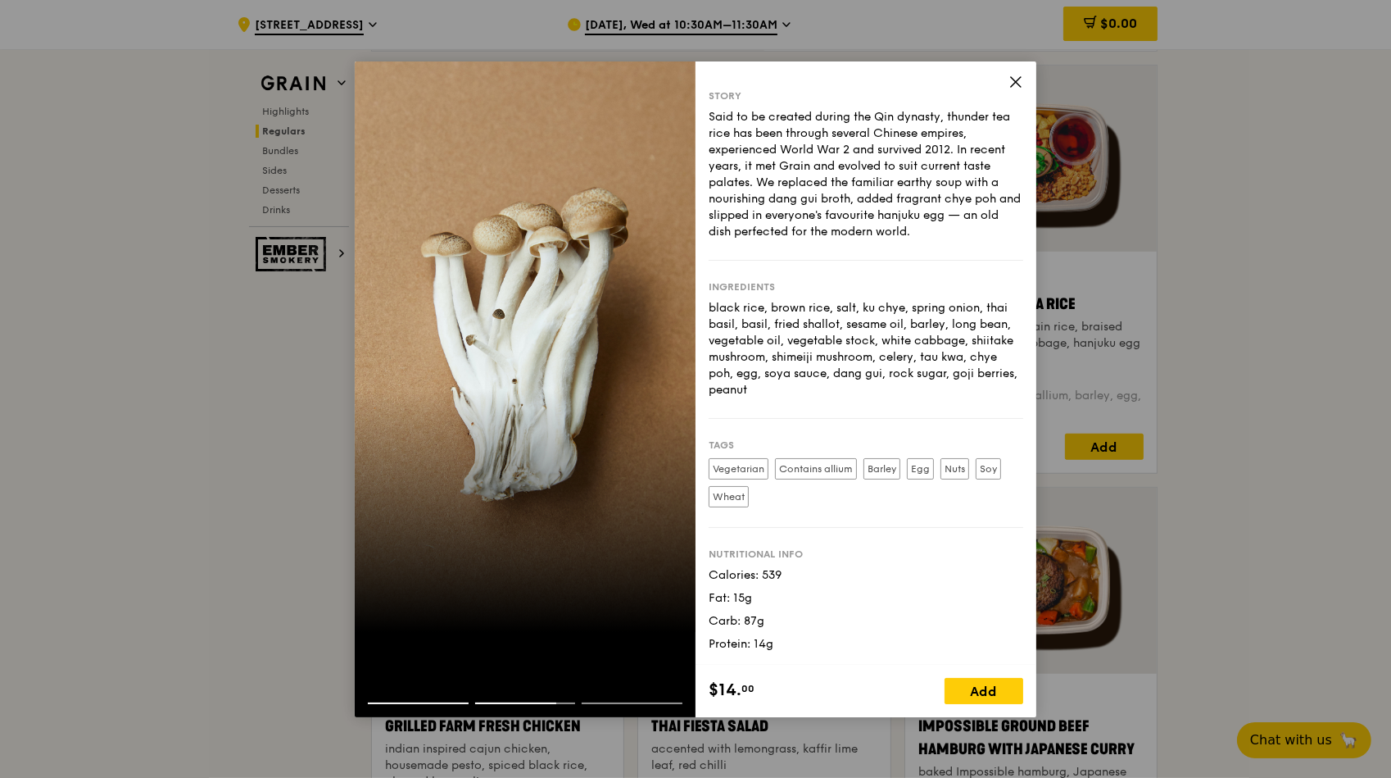
click at [1015, 77] on icon at bounding box center [1016, 82] width 15 height 15
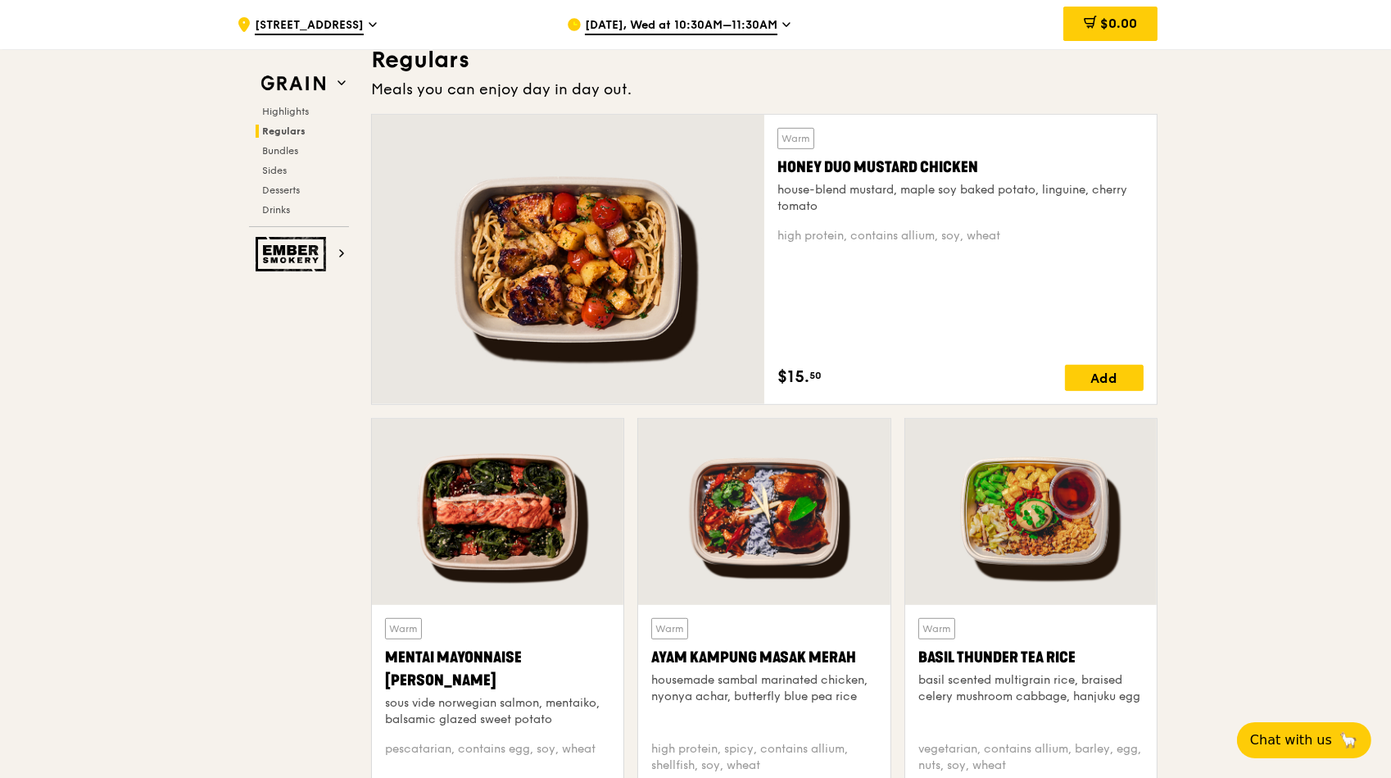
scroll to position [1124, 0]
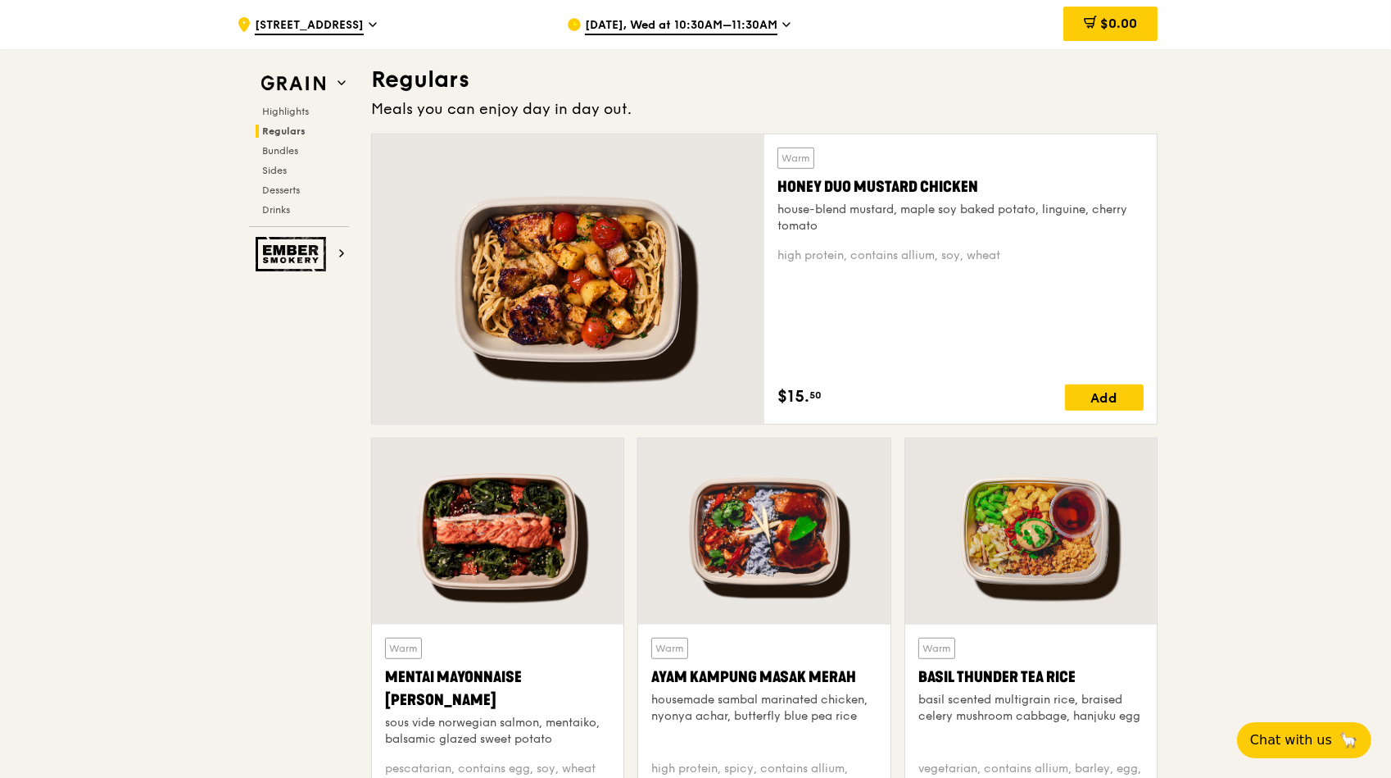
click at [644, 253] on div at bounding box center [568, 278] width 392 height 289
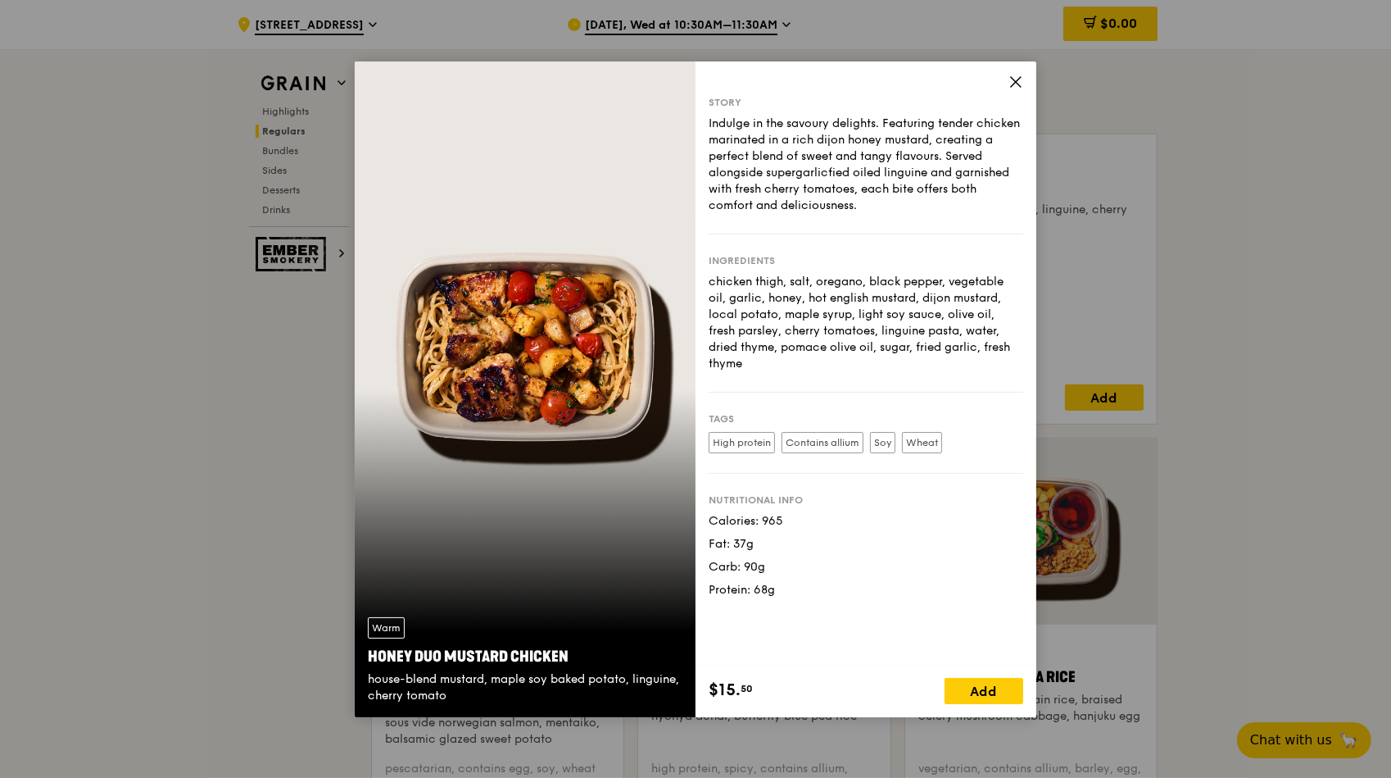
click at [1022, 80] on icon at bounding box center [1016, 82] width 15 height 15
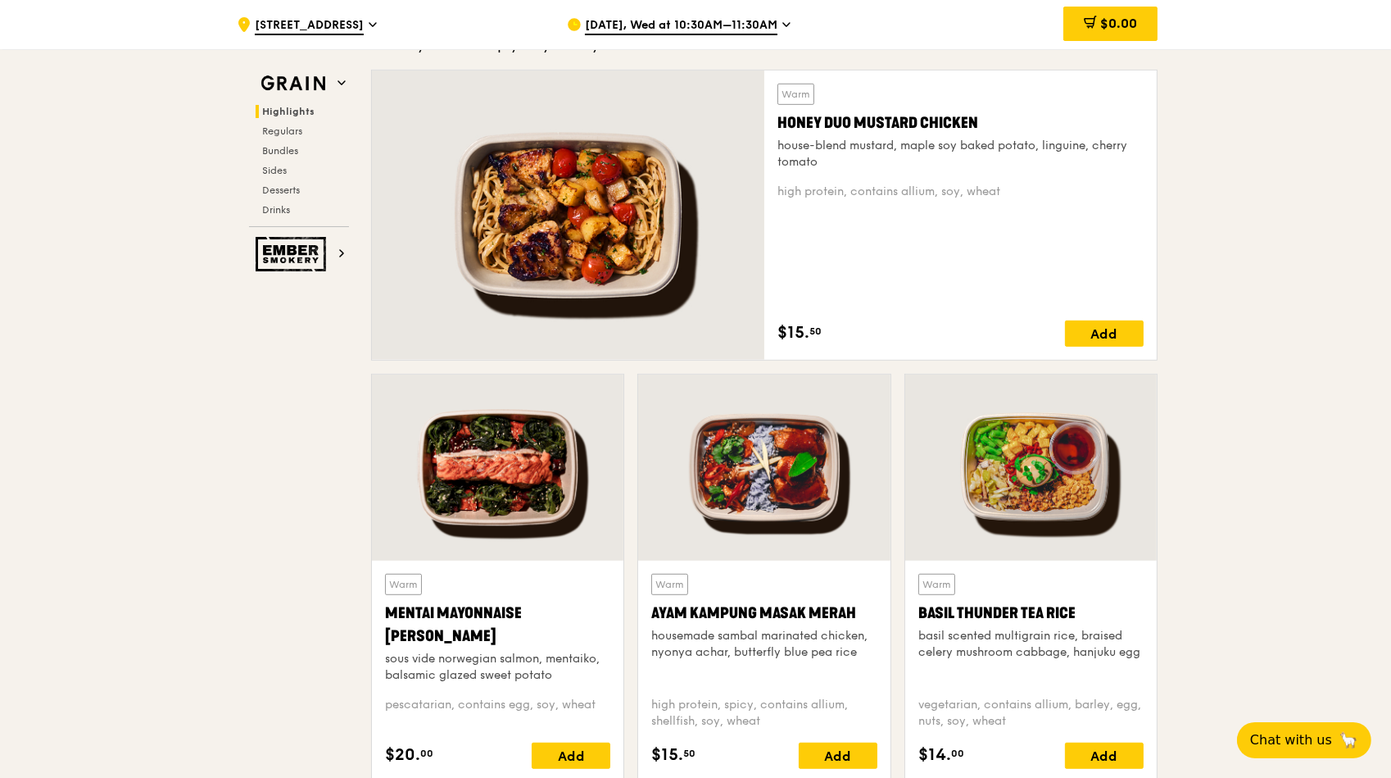
scroll to position [1191, 0]
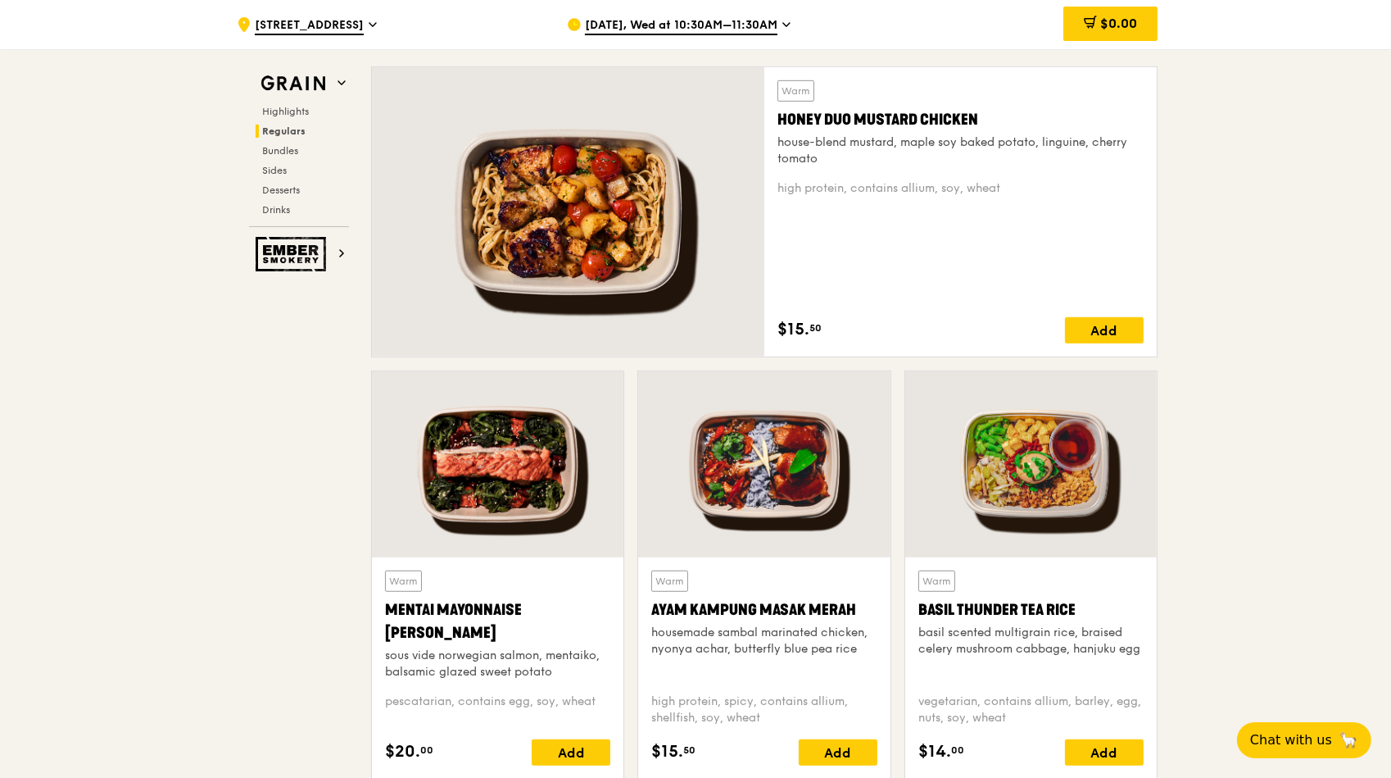
click at [441, 456] on div at bounding box center [498, 464] width 252 height 186
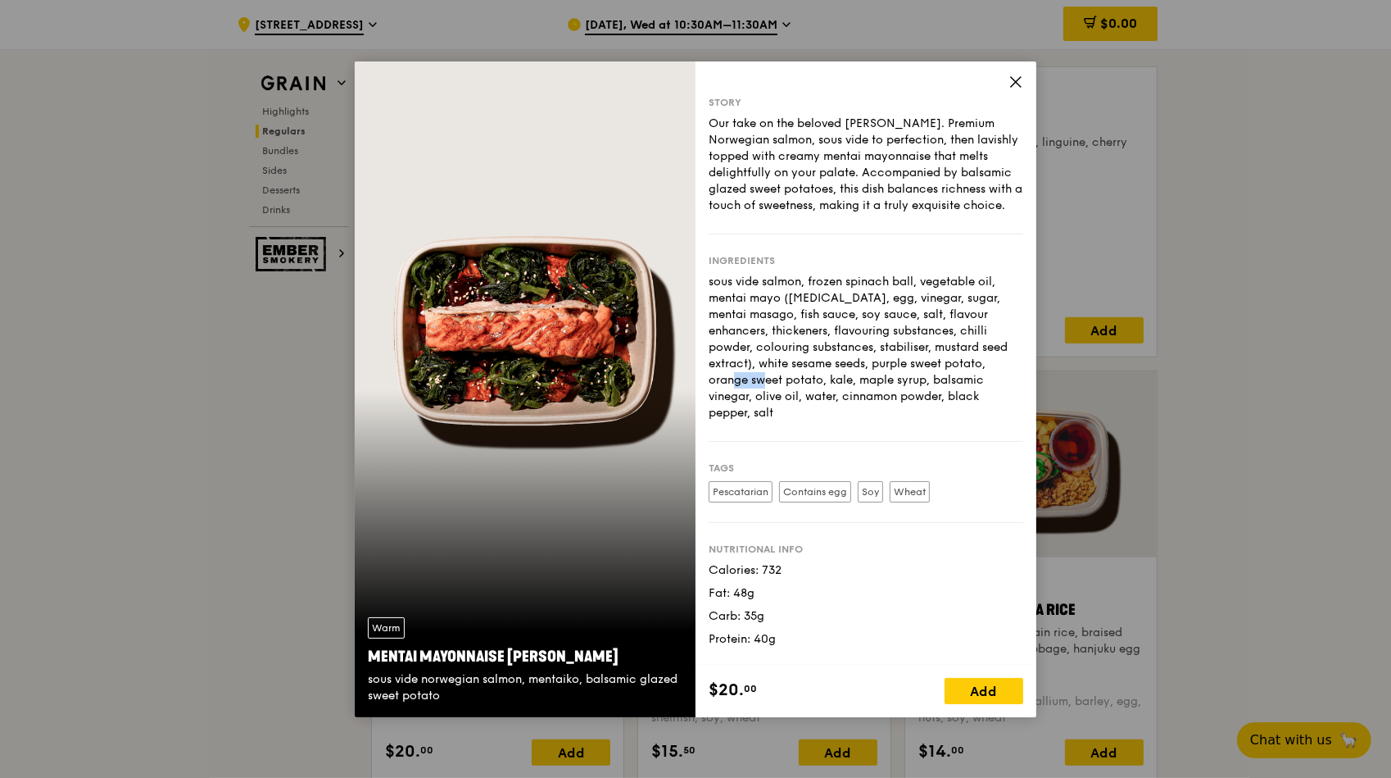
drag, startPoint x: 899, startPoint y: 361, endPoint x: 931, endPoint y: 363, distance: 32.0
click at [931, 363] on div "sous vide salmon, frozen spinach ball, vegetable oil, mentai mayo ([MEDICAL_DAT…" at bounding box center [866, 347] width 315 height 147
click at [822, 288] on div "sous vide salmon, frozen spinach ball, vegetable oil, mentai mayo ([MEDICAL_DAT…" at bounding box center [866, 347] width 315 height 147
drag, startPoint x: 710, startPoint y: 331, endPoint x: 887, endPoint y: 345, distance: 176.7
click at [887, 345] on div "sous vide salmon, frozen spinach ball, vegetable oil, mentai mayo ([MEDICAL_DAT…" at bounding box center [866, 347] width 315 height 147
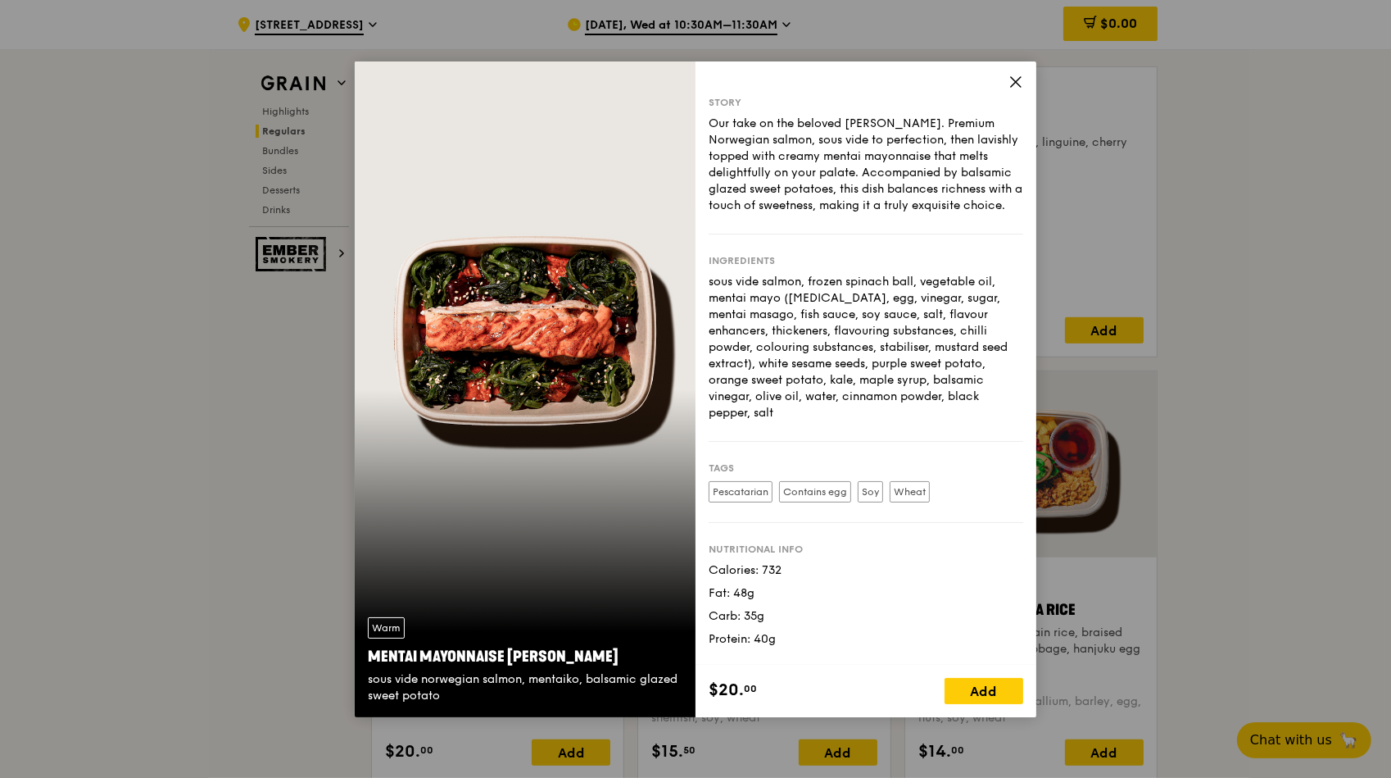
click at [1014, 81] on icon at bounding box center [1016, 82] width 15 height 15
